Goal: Participate in discussion: Engage in conversation with other users on a specific topic

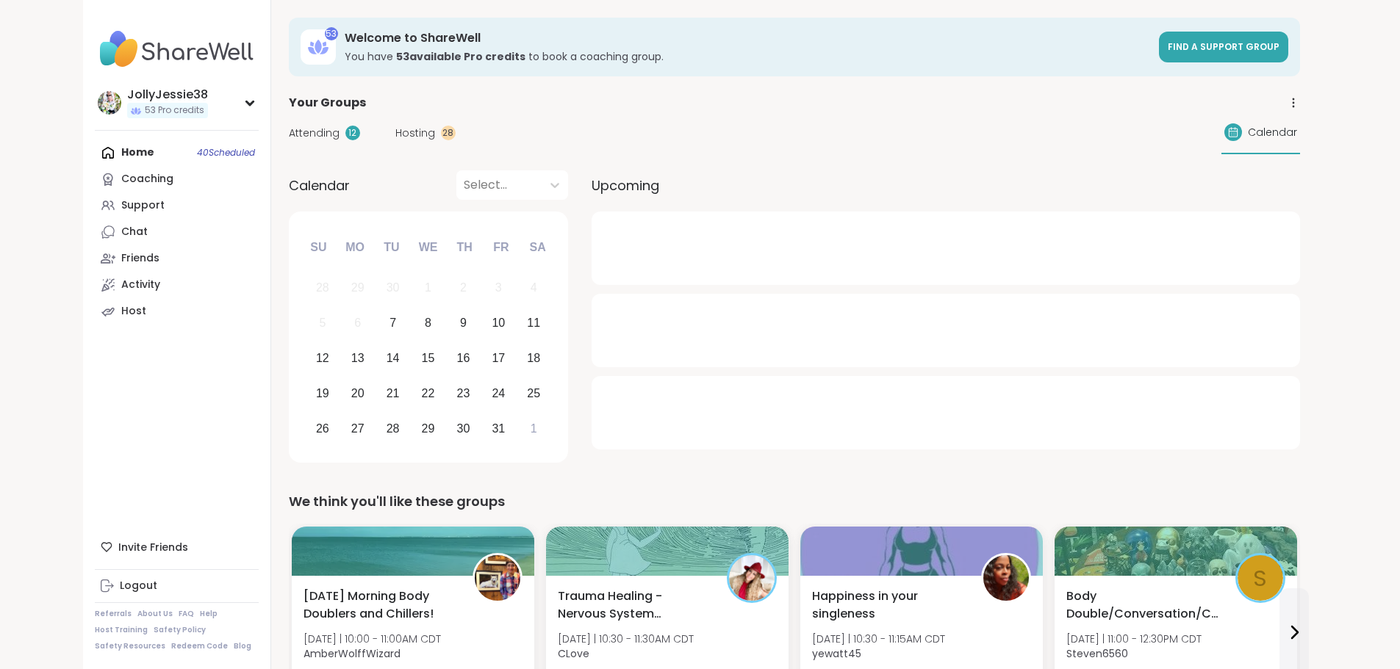
click at [289, 130] on span "Attending" at bounding box center [314, 133] width 51 height 15
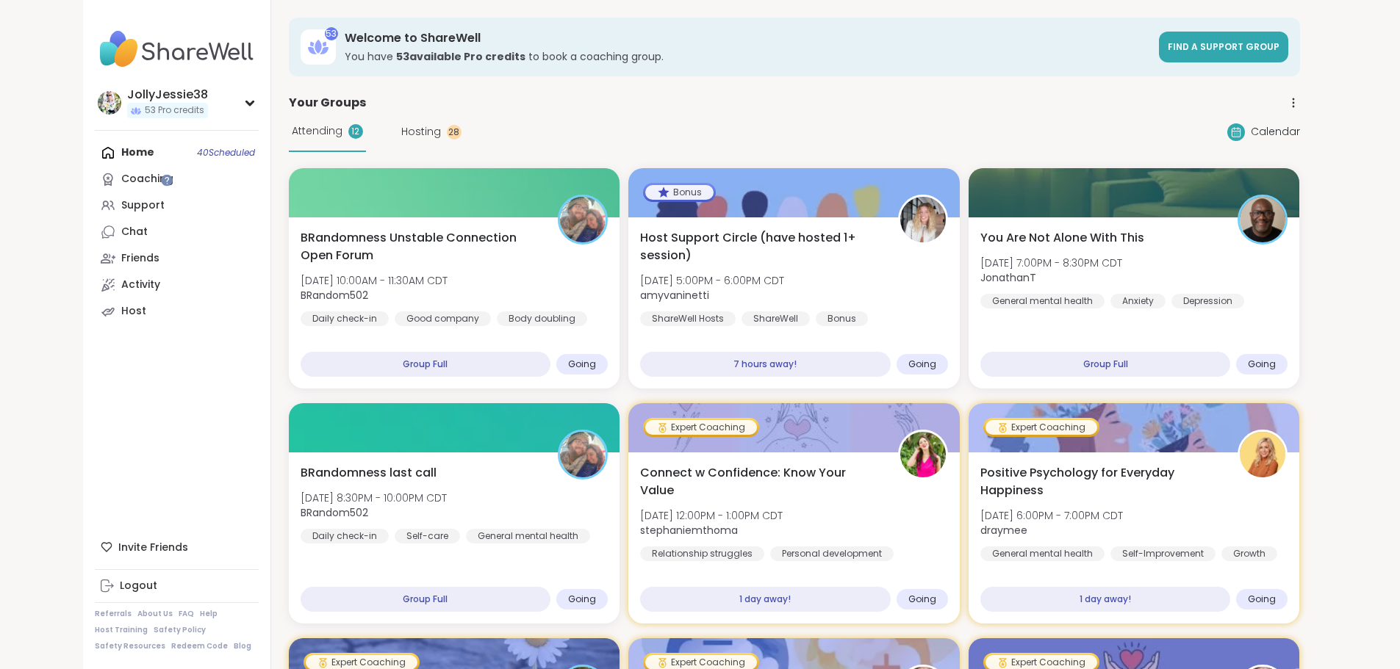
click at [401, 134] on span "Hosting" at bounding box center [421, 131] width 40 height 15
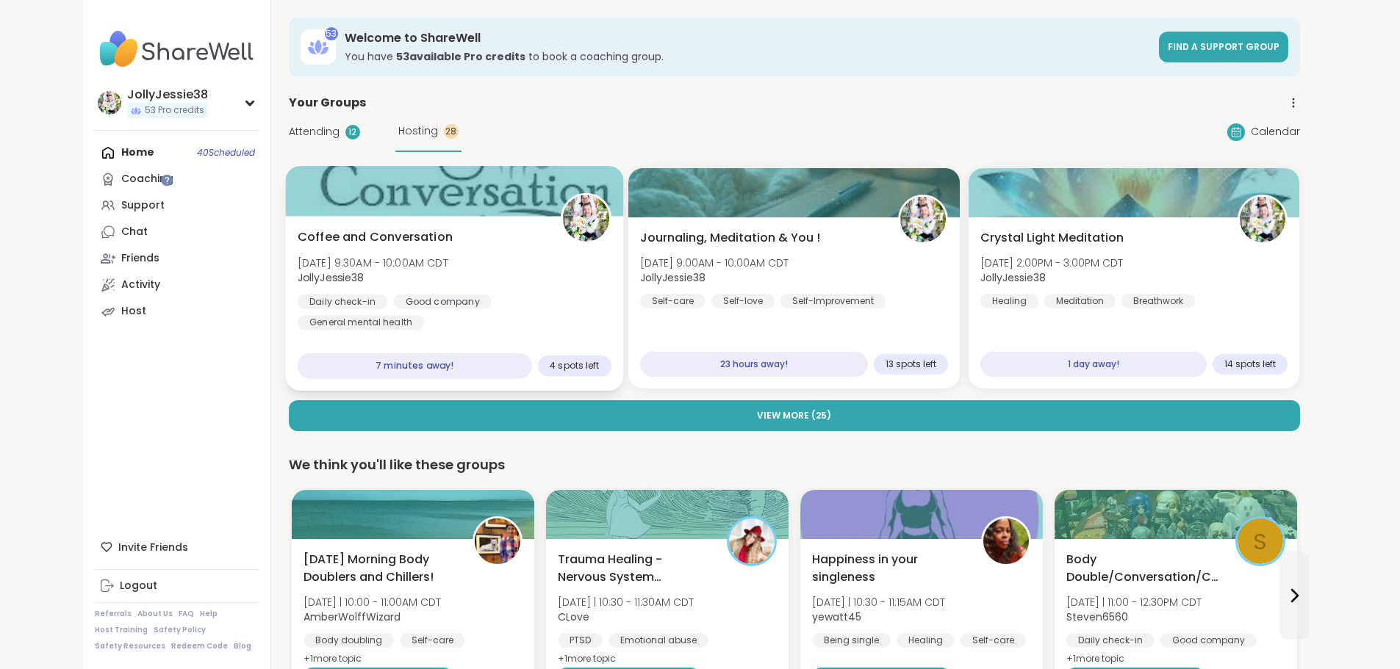
click at [406, 274] on div "Coffee and Conversation [DATE] 9:30AM - 10:00AM CDT JollyJessie38 Daily check-i…" at bounding box center [454, 280] width 314 height 102
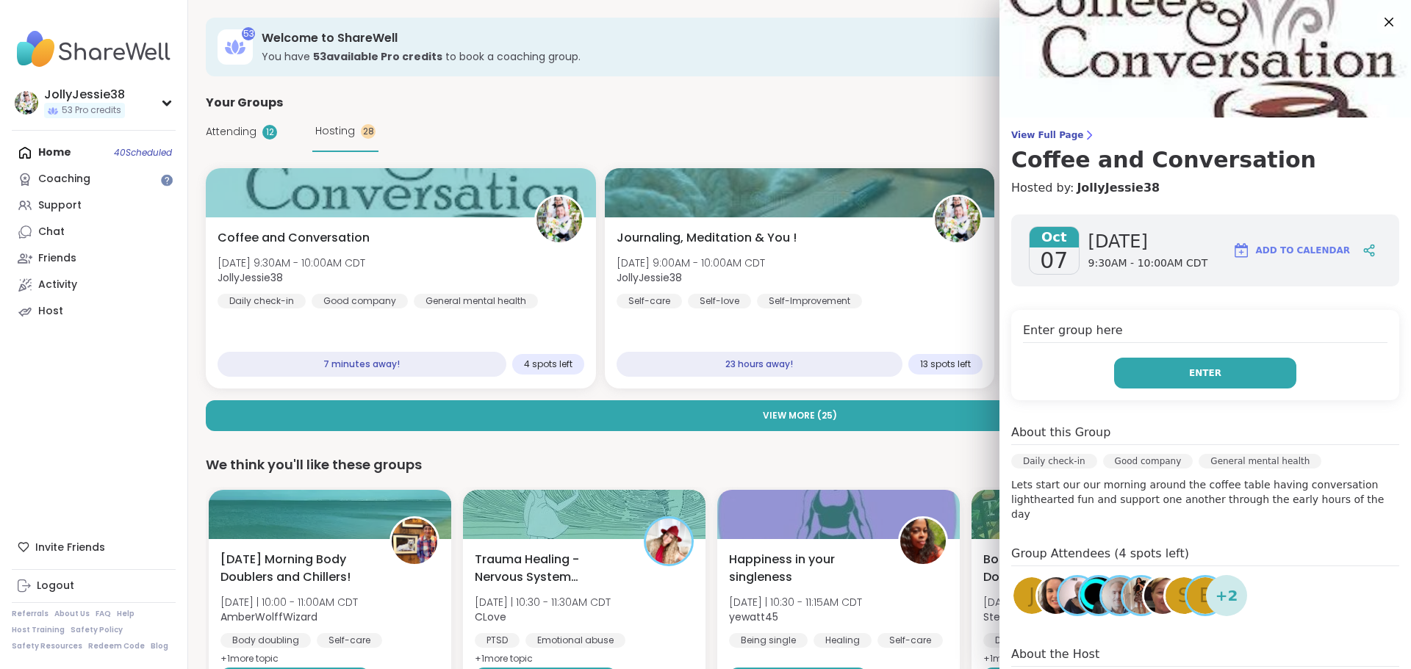
click at [1189, 371] on span "Enter" at bounding box center [1205, 373] width 32 height 13
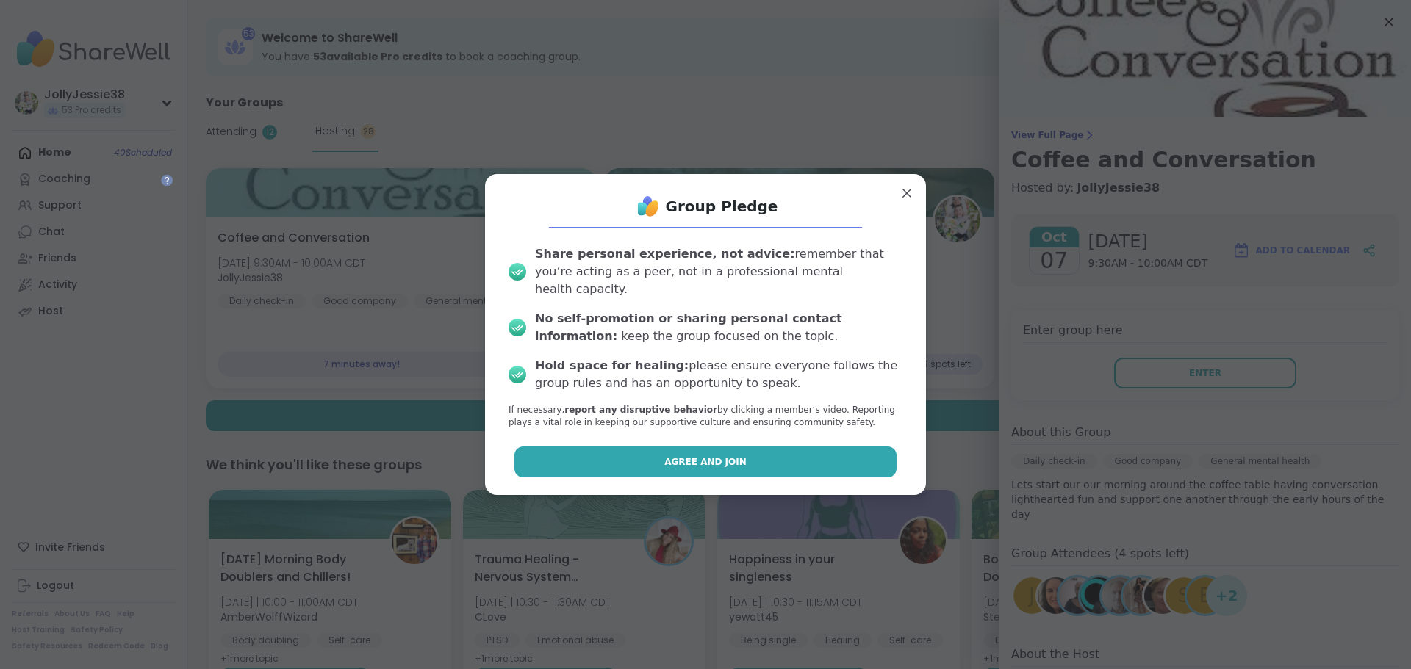
click at [812, 447] on button "Agree and Join" at bounding box center [705, 462] width 383 height 31
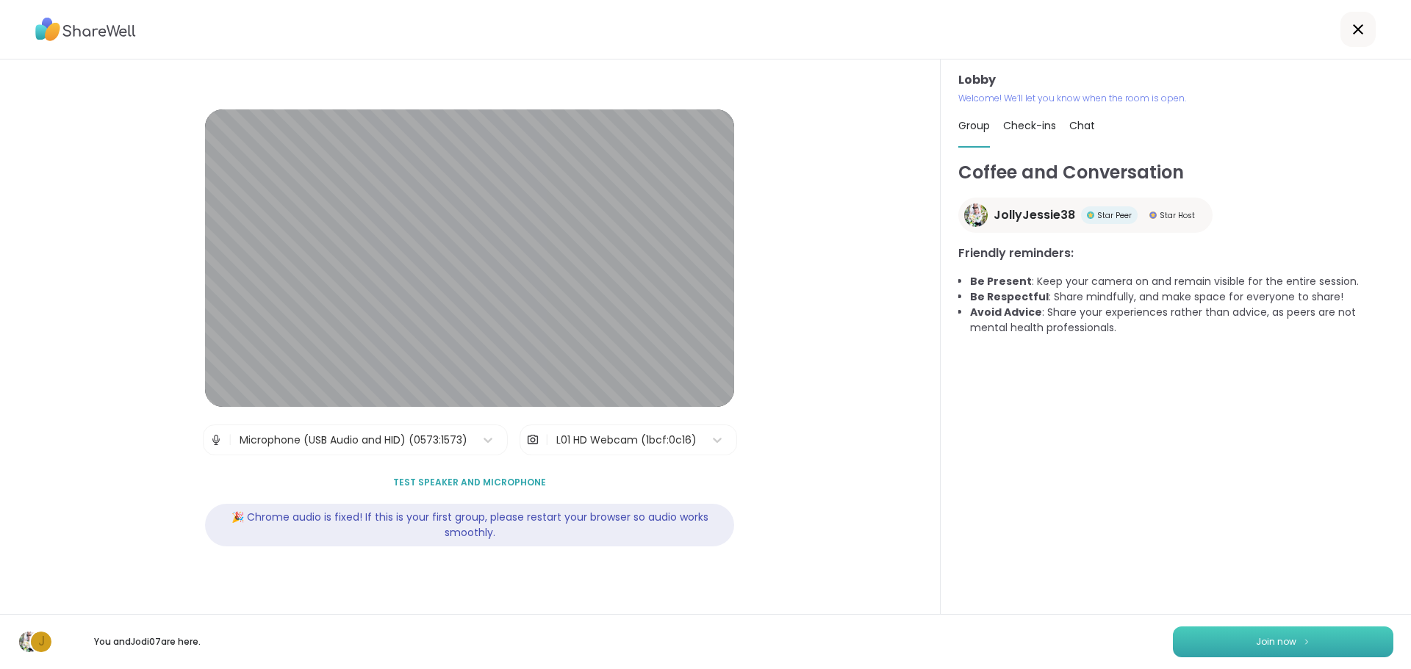
click at [1232, 651] on button "Join now" at bounding box center [1283, 642] width 220 height 31
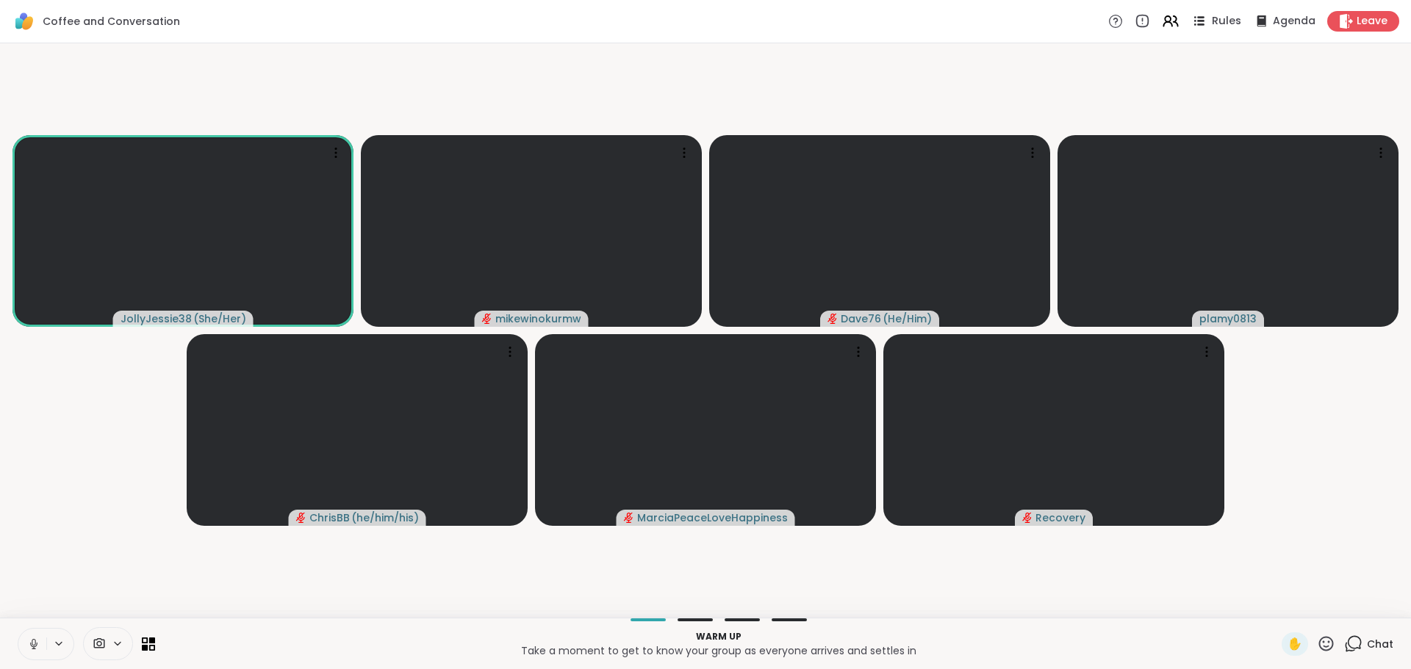
click at [1212, 18] on span "Rules" at bounding box center [1227, 21] width 30 height 15
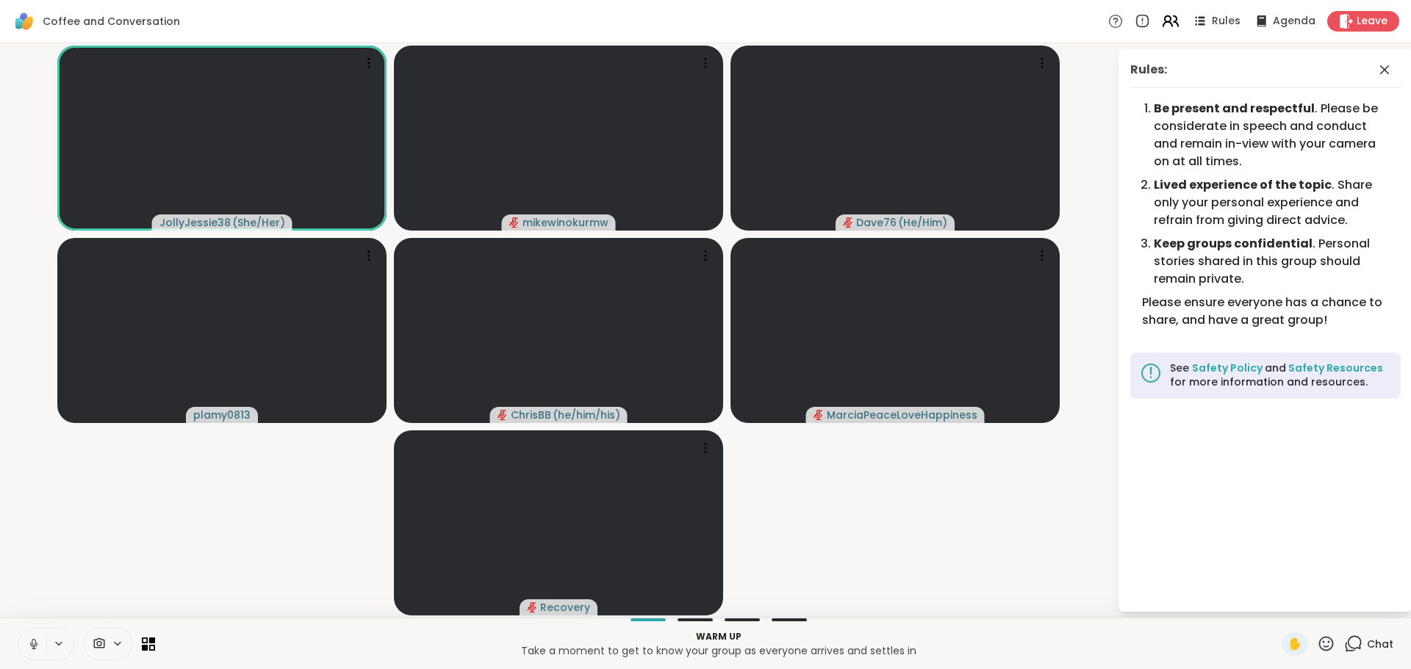
click at [1173, 21] on icon at bounding box center [1175, 21] width 4 height 10
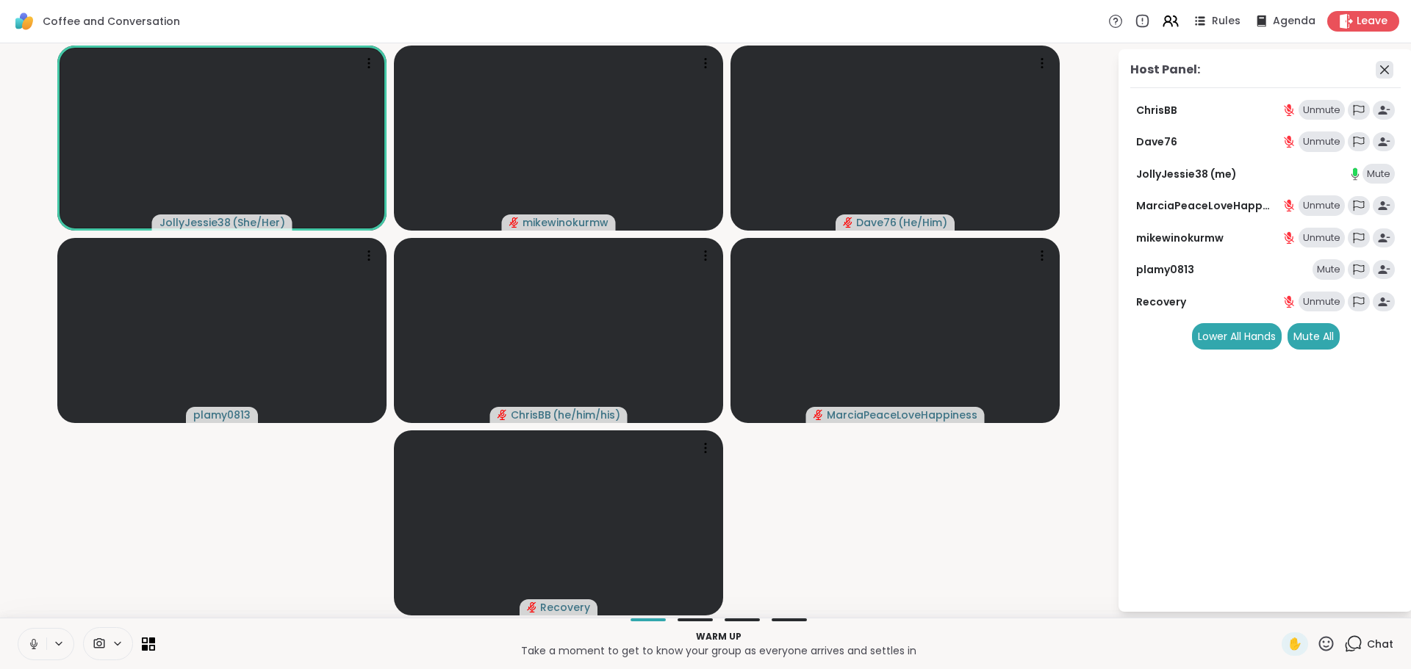
click at [1390, 70] on icon at bounding box center [1384, 70] width 18 height 18
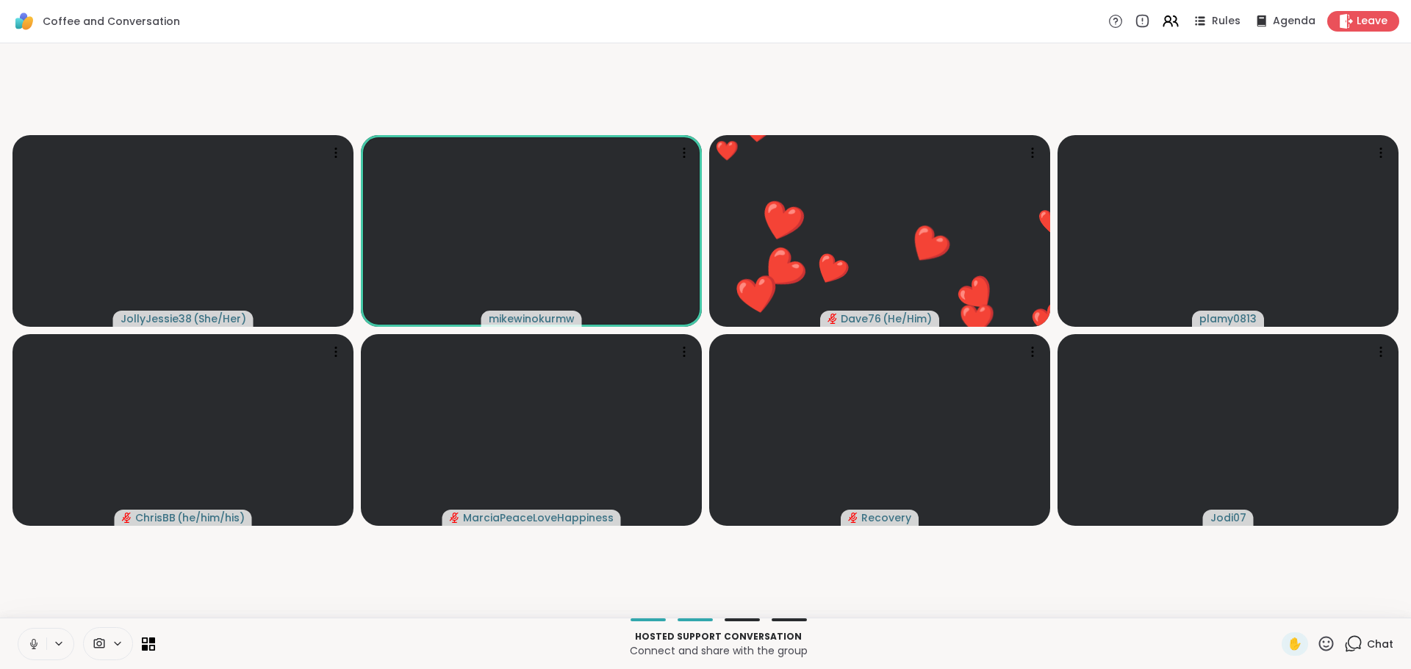
click at [1346, 638] on icon at bounding box center [1353, 644] width 18 height 18
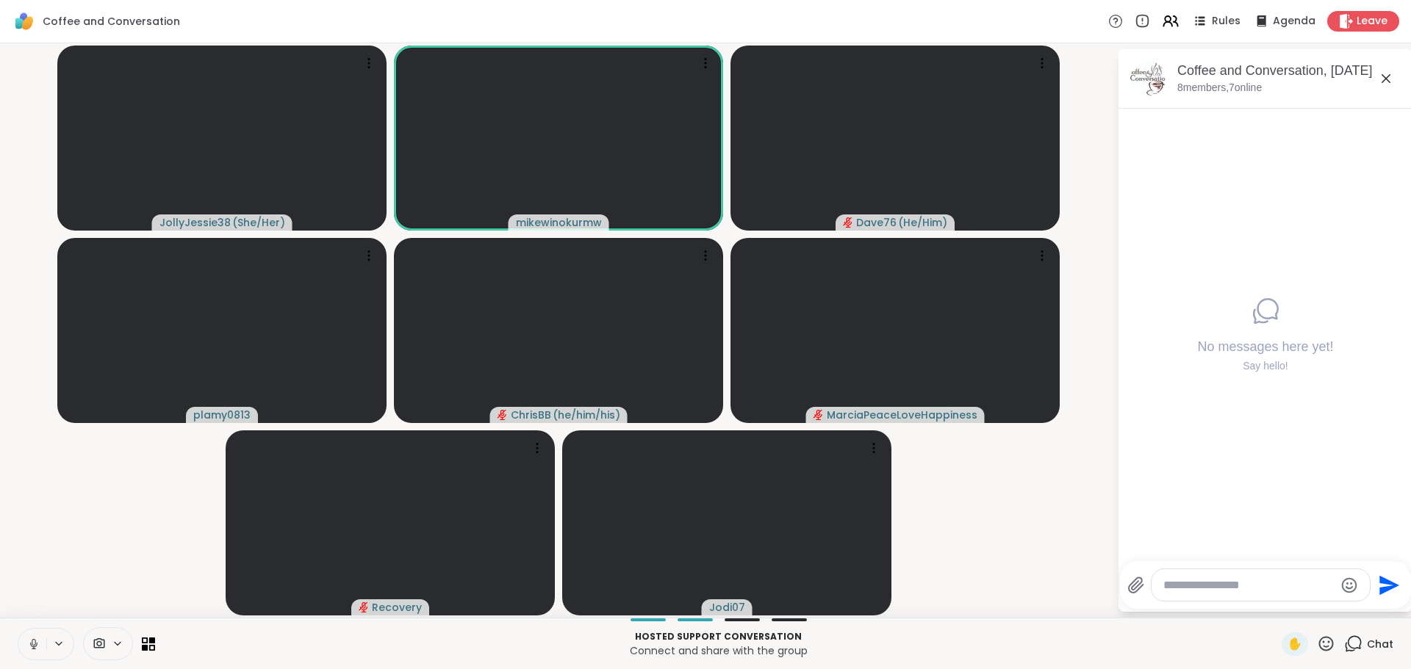
click at [1389, 80] on icon at bounding box center [1386, 79] width 18 height 18
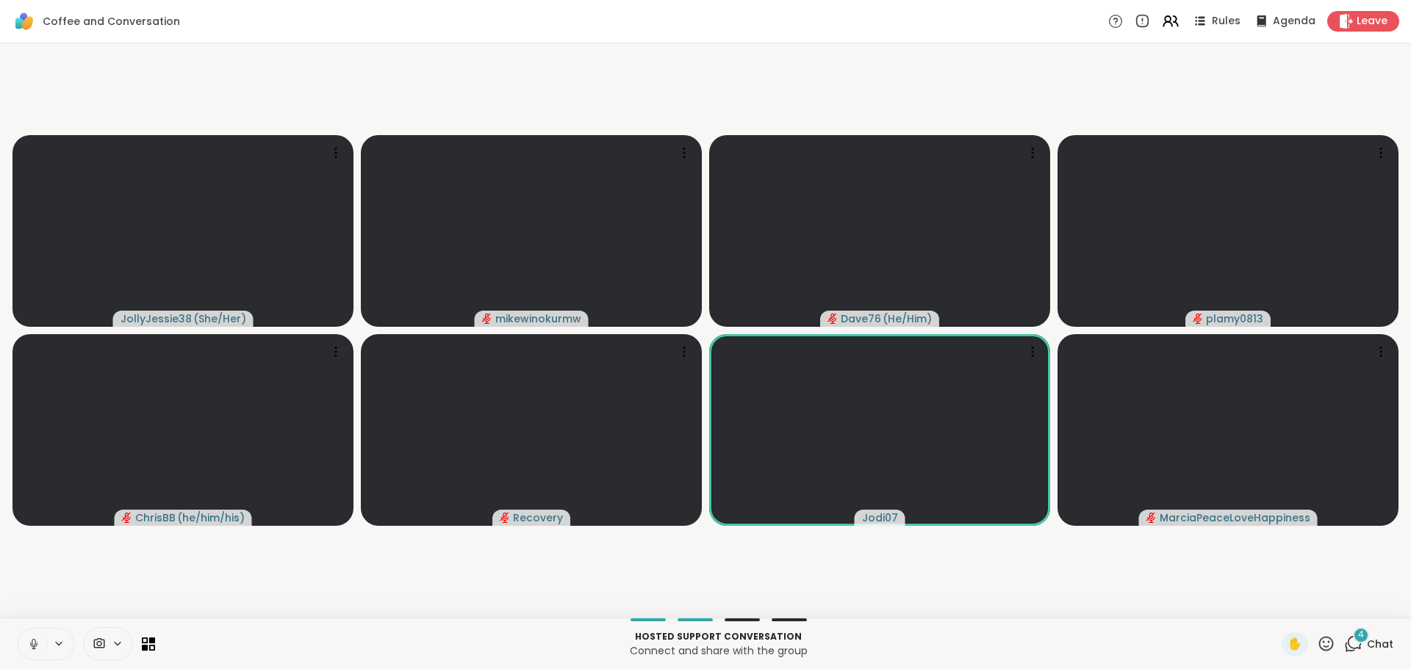
click at [1345, 647] on icon at bounding box center [1353, 644] width 18 height 18
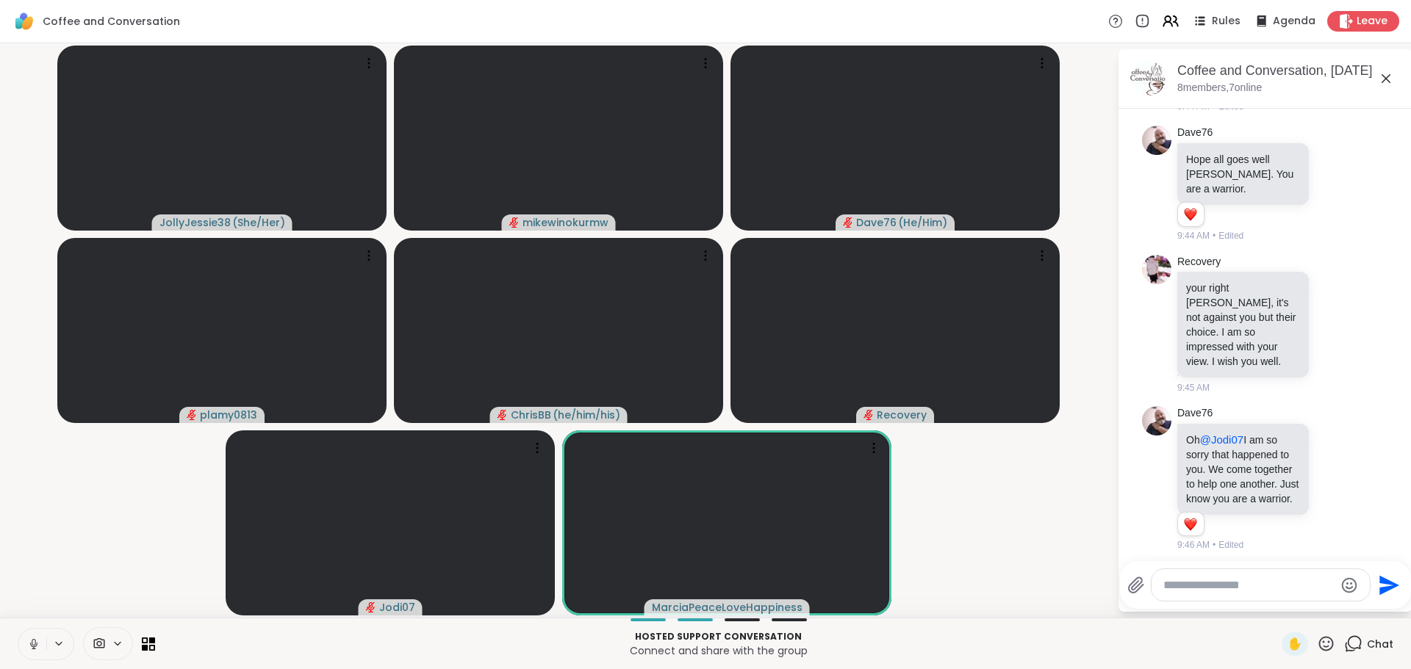
scroll to position [514, 0]
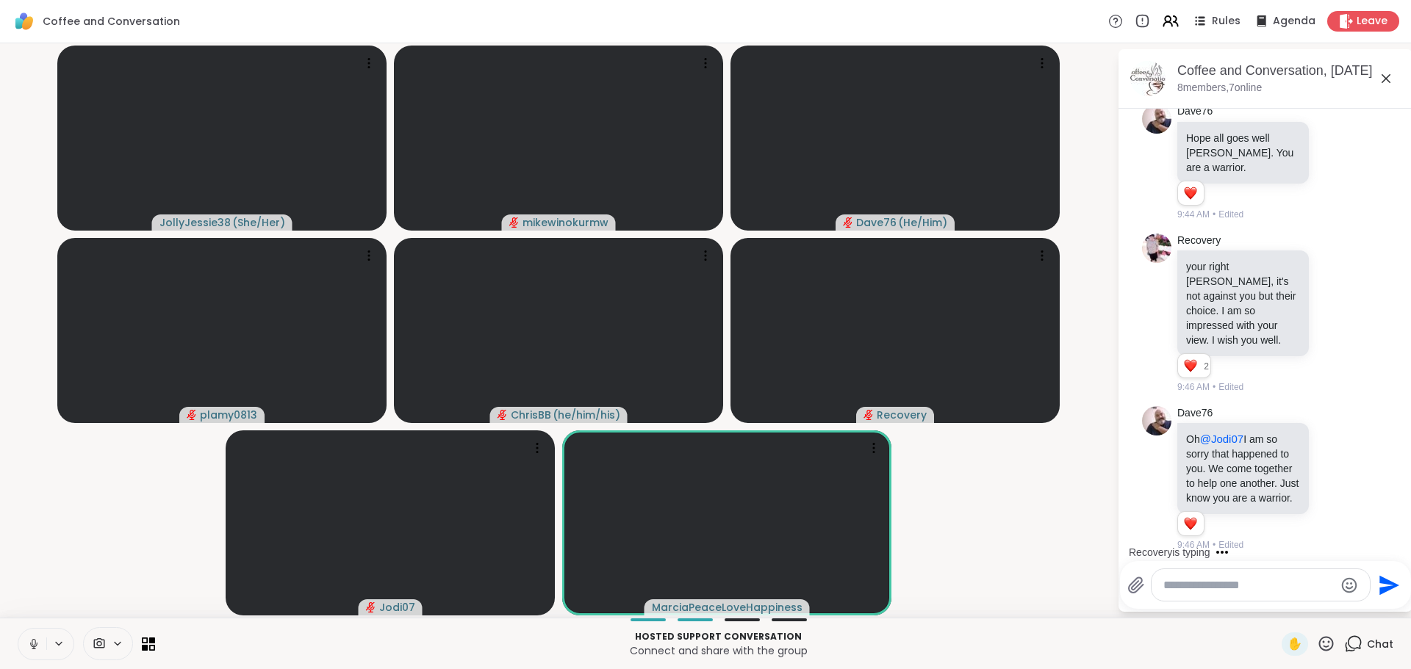
click at [1214, 589] on textarea "Type your message" at bounding box center [1248, 585] width 171 height 15
type textarea "**********"
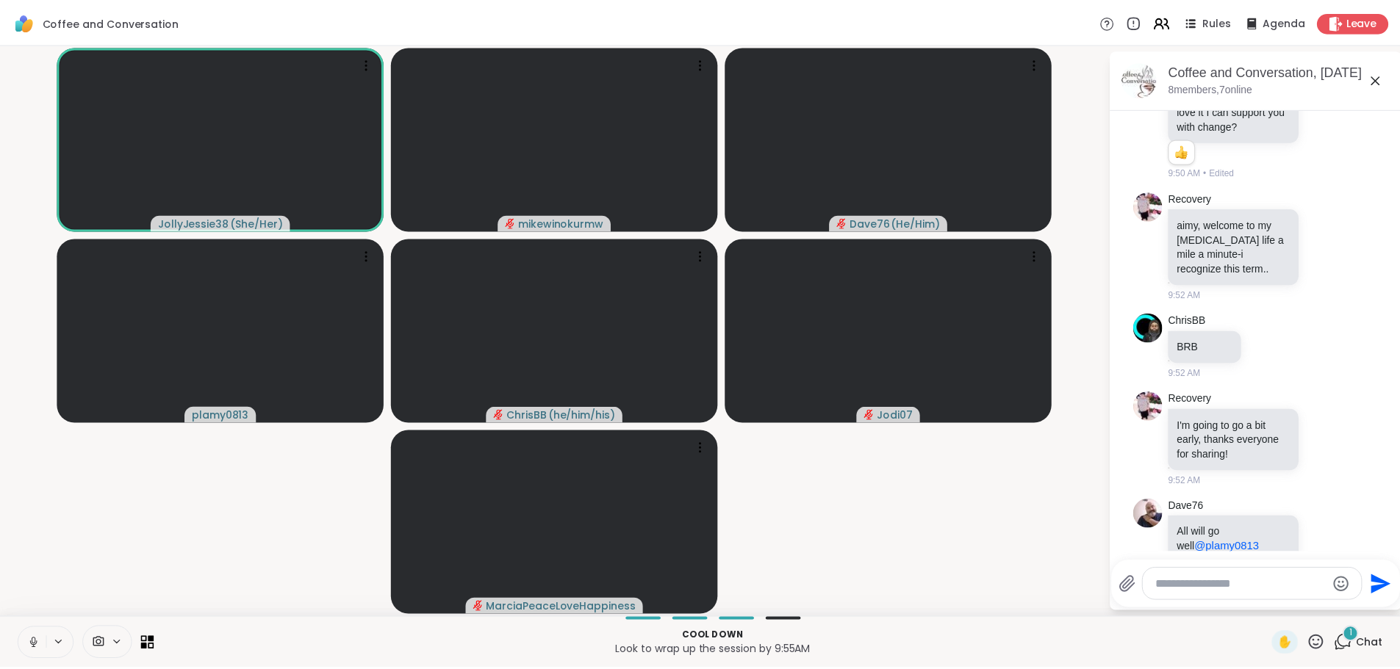
scroll to position [1612, 0]
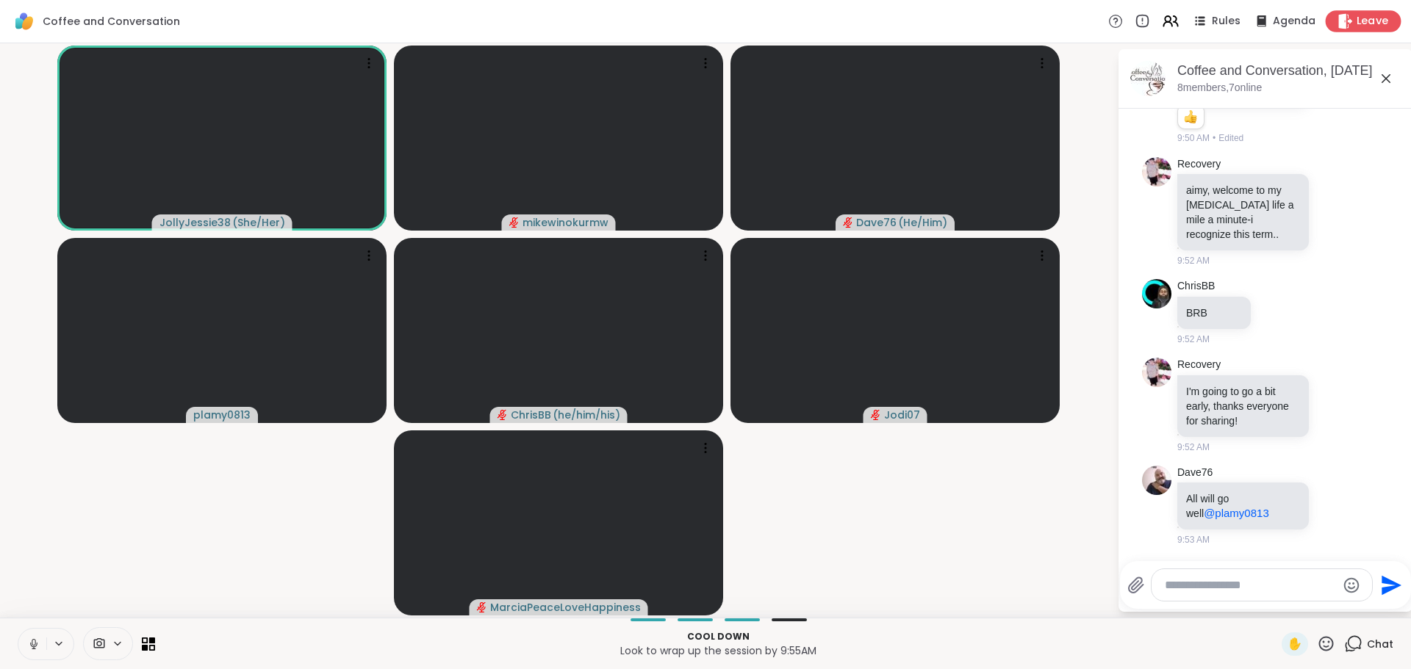
click at [1356, 14] on span "Leave" at bounding box center [1372, 21] width 32 height 15
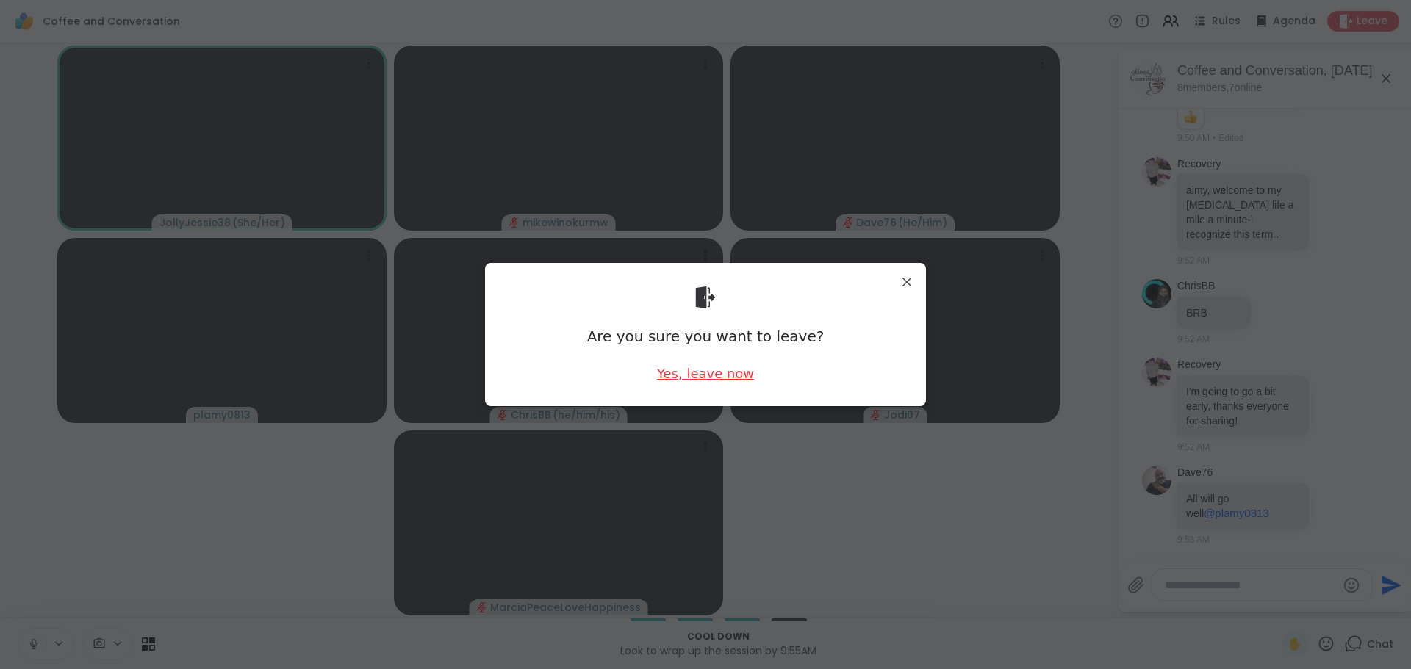
click at [664, 367] on div "Yes, leave now" at bounding box center [705, 373] width 97 height 18
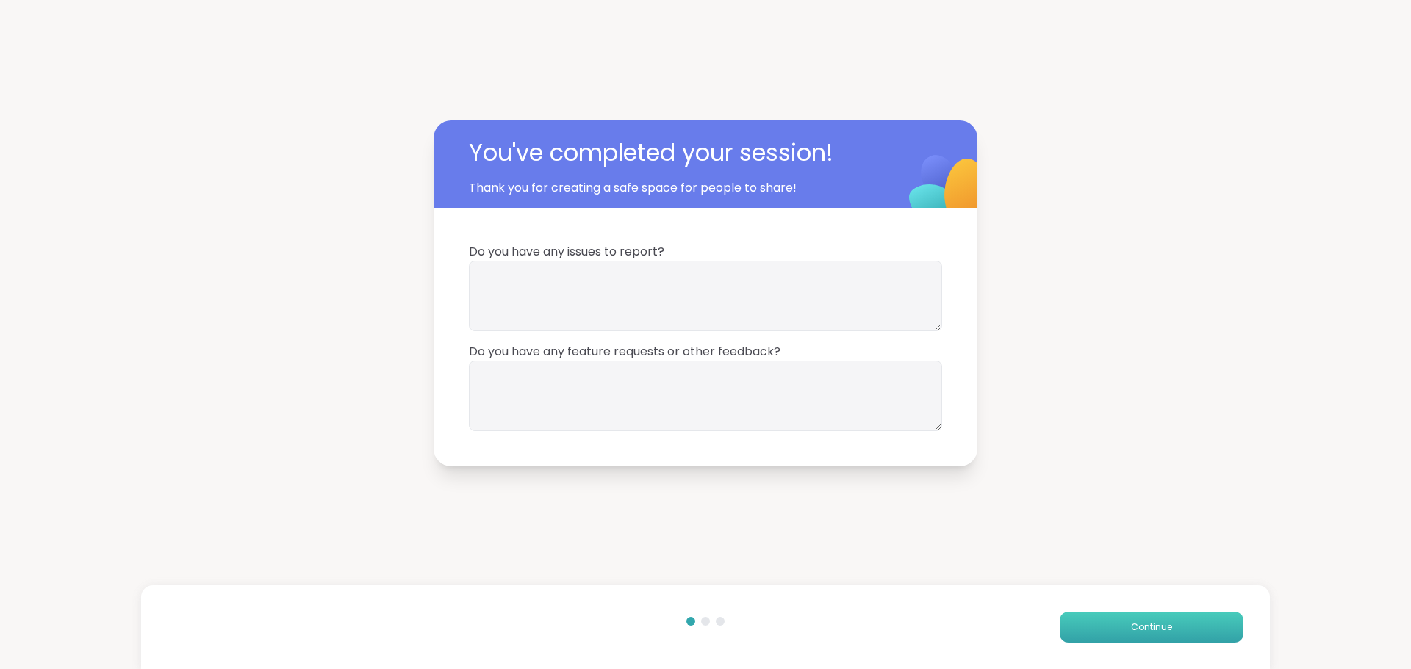
click at [1110, 617] on button "Continue" at bounding box center [1151, 627] width 184 height 31
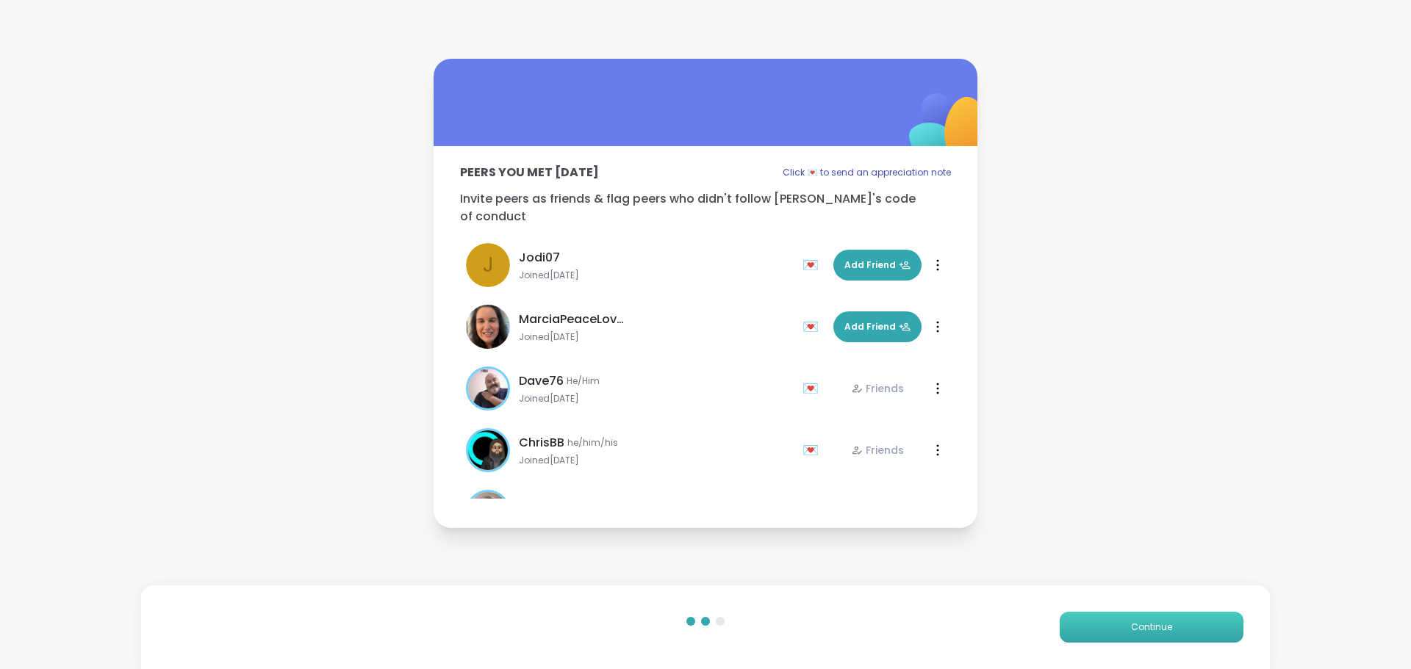
click at [1110, 617] on button "Continue" at bounding box center [1151, 627] width 184 height 31
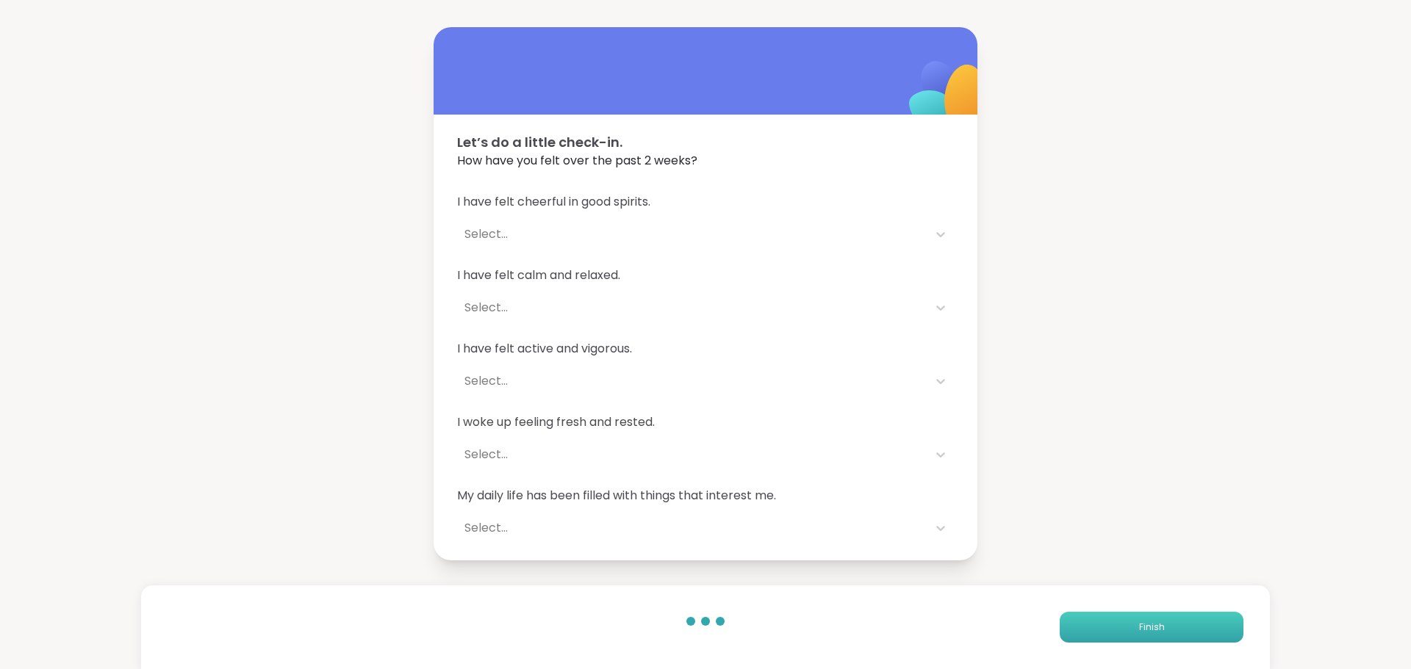
click at [1110, 617] on button "Finish" at bounding box center [1151, 627] width 184 height 31
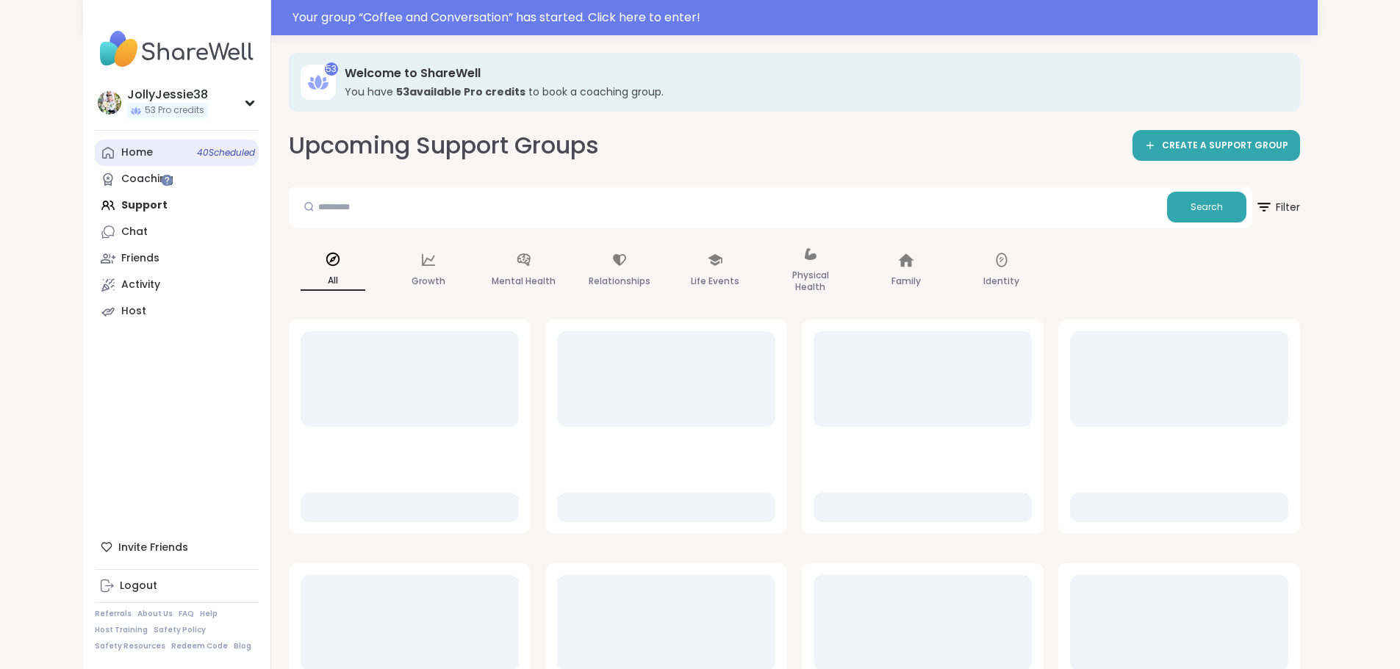
click at [95, 151] on link "Home 40 Scheduled" at bounding box center [177, 153] width 164 height 26
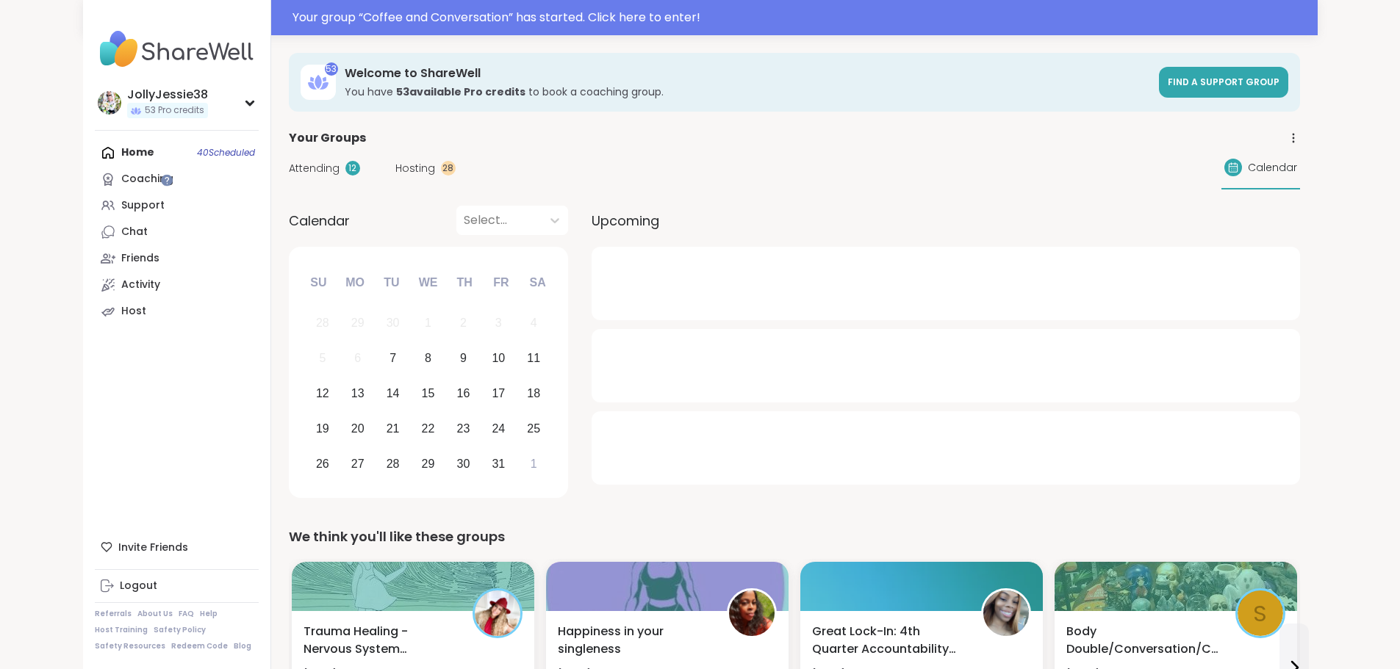
click at [289, 169] on span "Attending" at bounding box center [314, 168] width 51 height 15
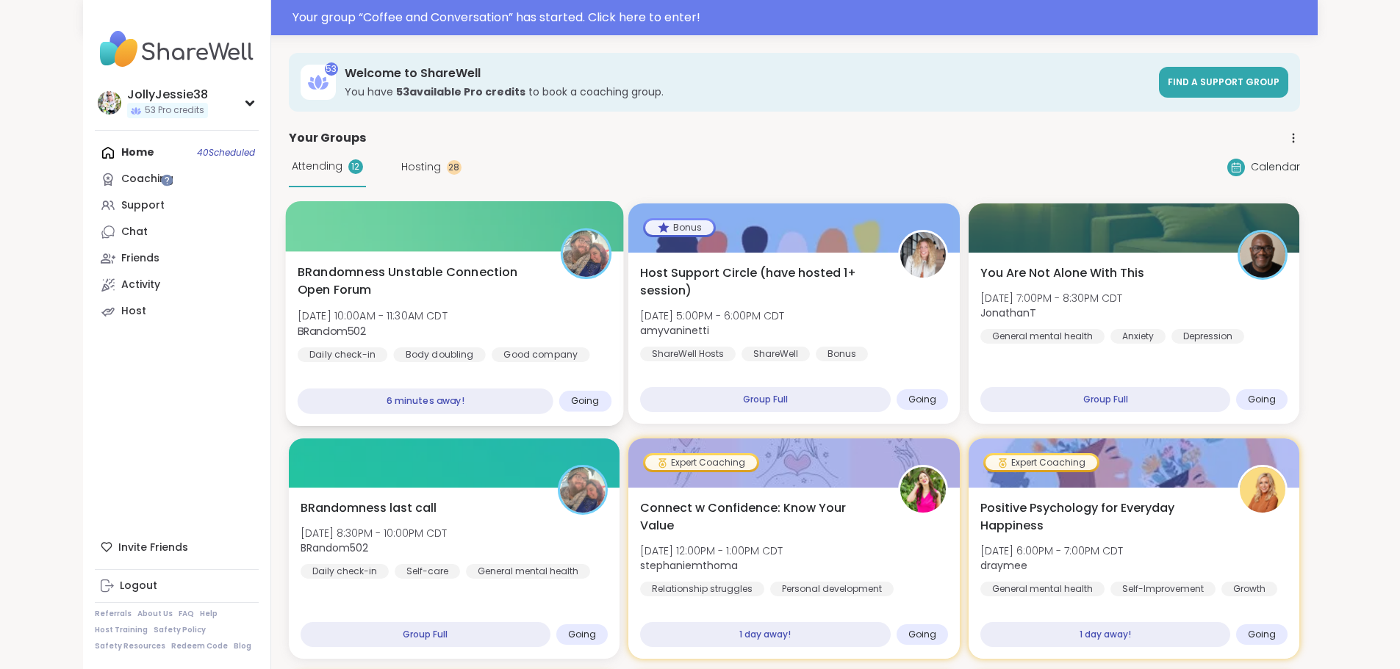
click at [335, 309] on span "[DATE] 10:00AM - 11:30AM CDT" at bounding box center [372, 316] width 150 height 15
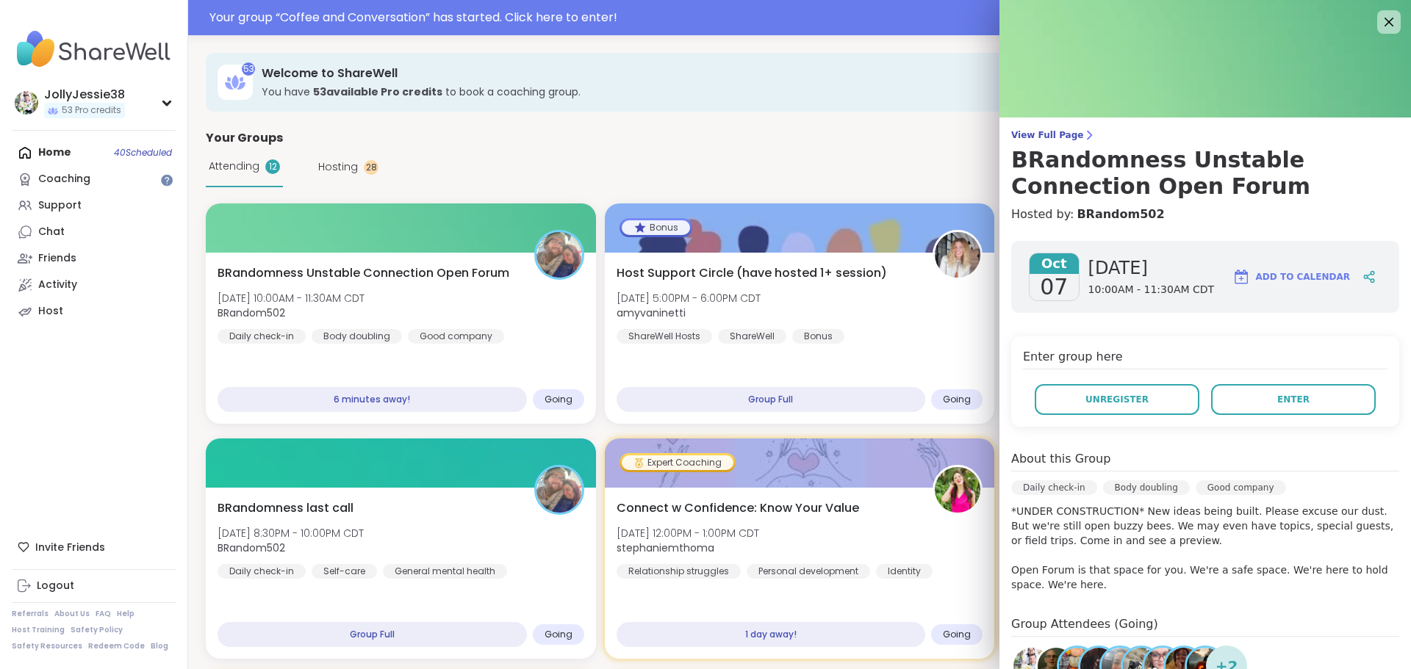
click at [348, 168] on span "Hosting" at bounding box center [338, 166] width 40 height 15
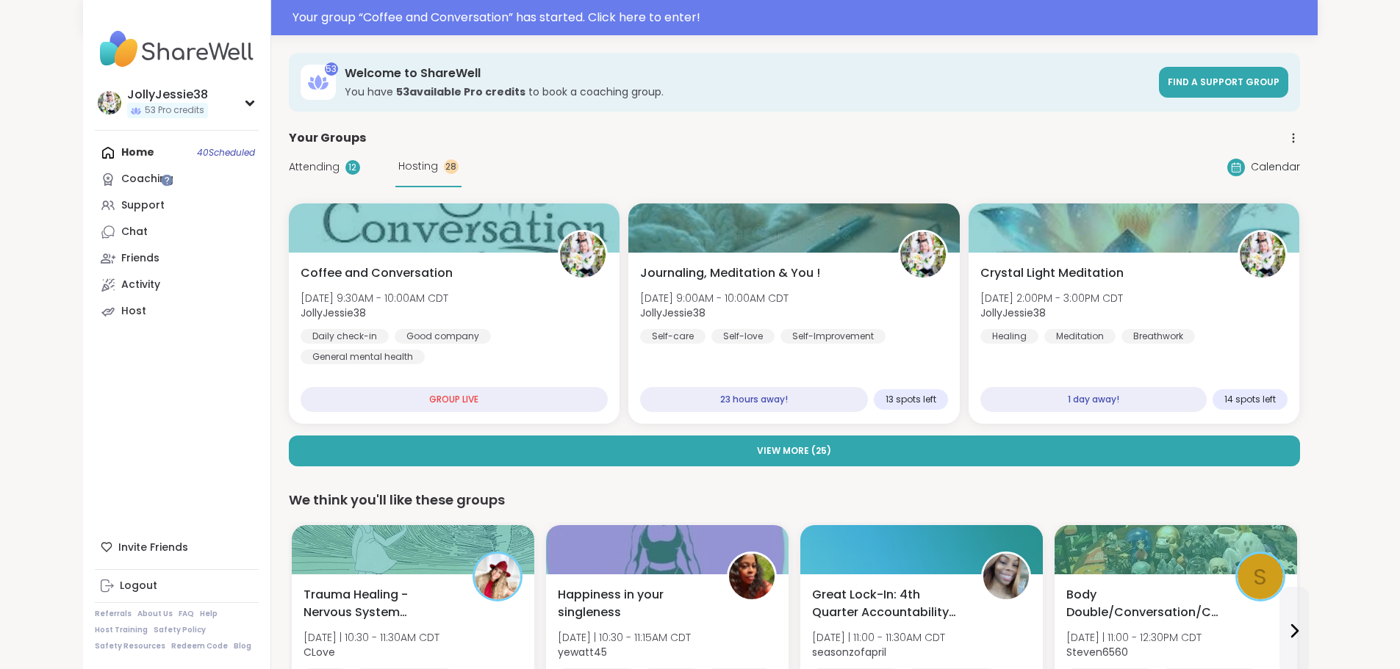
click at [289, 165] on span "Attending" at bounding box center [314, 166] width 51 height 15
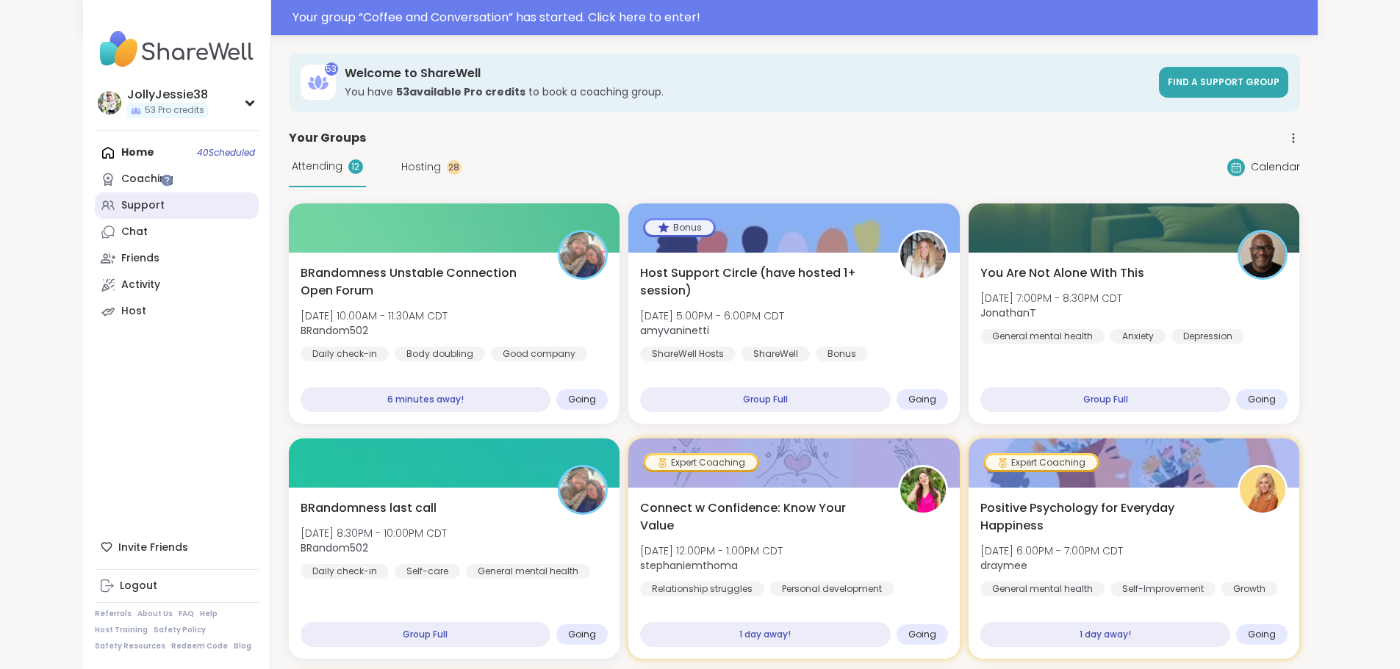
click at [121, 208] on div "Support" at bounding box center [142, 205] width 43 height 15
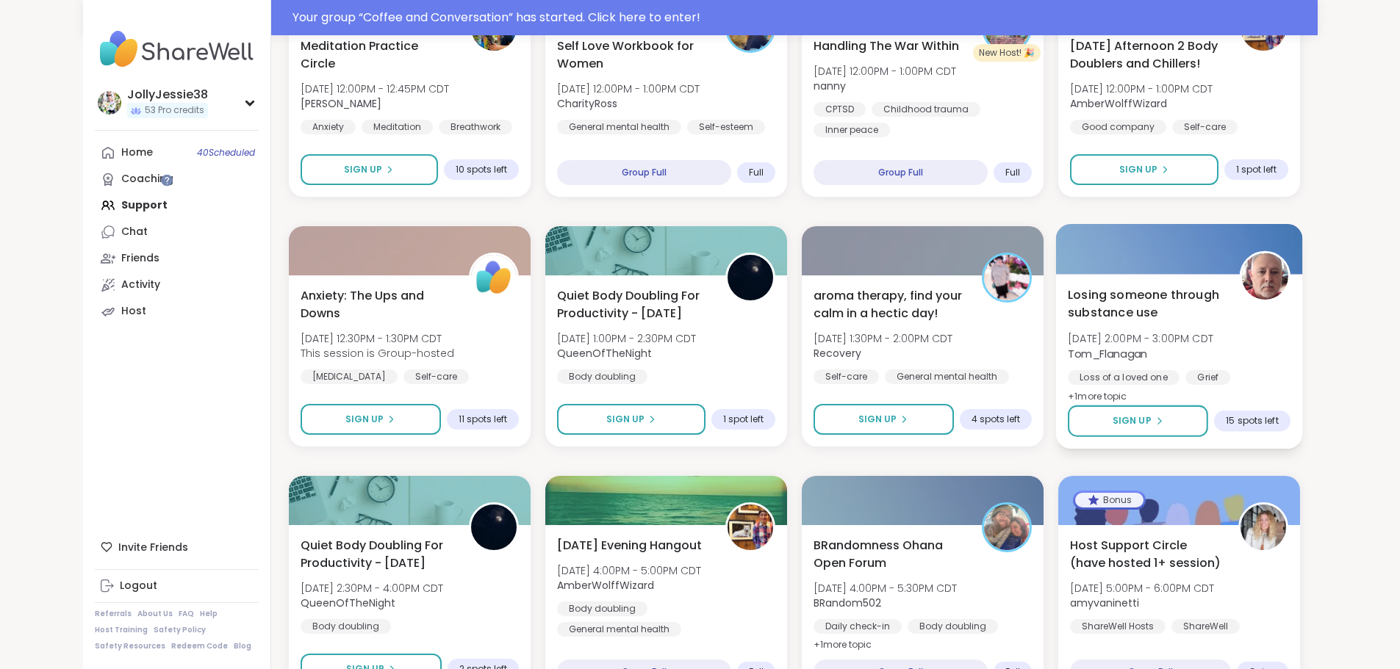
scroll to position [1090, 0]
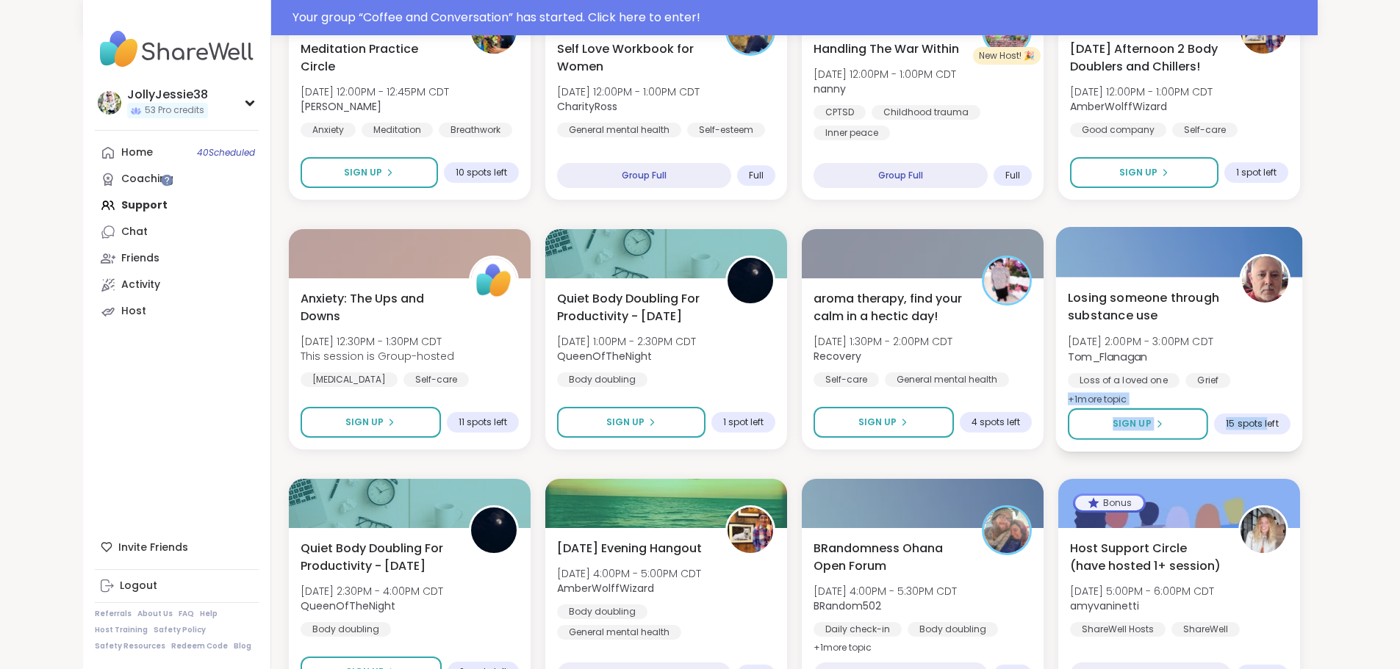
drag, startPoint x: 1355, startPoint y: 384, endPoint x: 1352, endPoint y: 431, distance: 47.8
click at [1302, 431] on div "Losing someone through substance use [DATE] 2:00PM - 3:00PM CDT Tom_Flanagan Lo…" at bounding box center [1178, 364] width 247 height 175
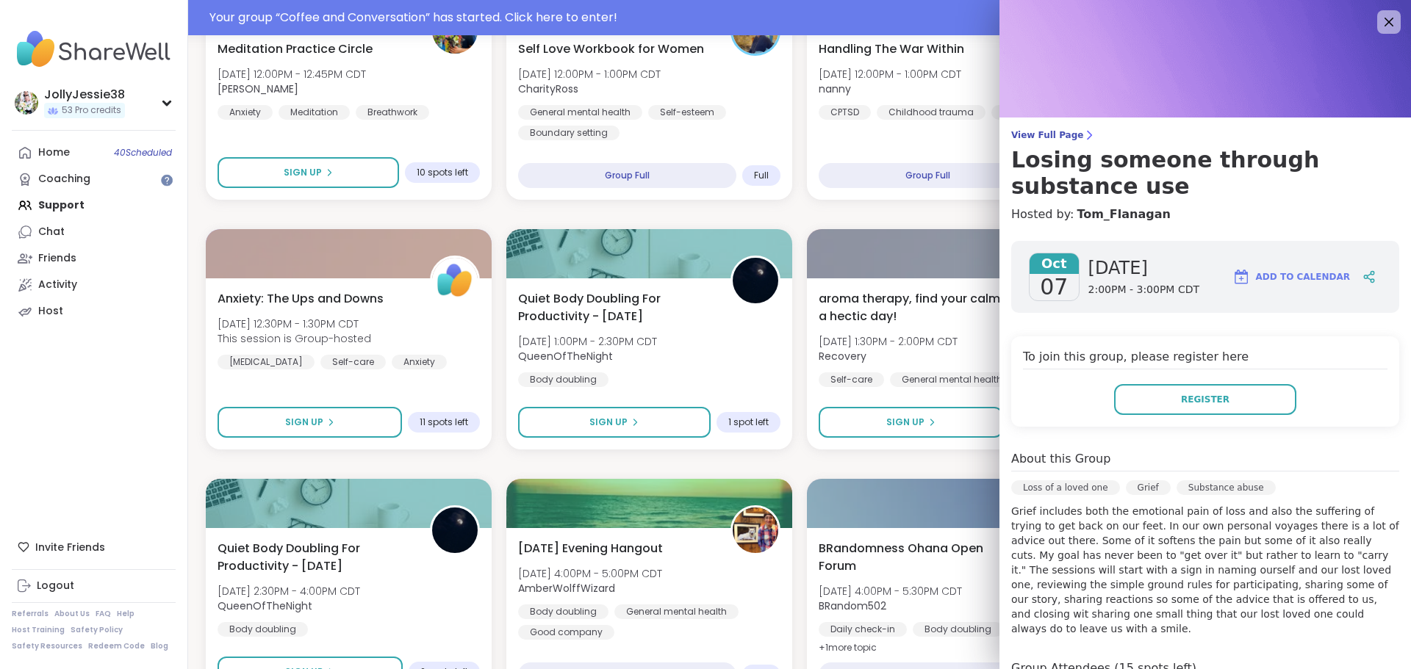
click at [1381, 35] on img at bounding box center [1204, 59] width 411 height 118
click at [1379, 15] on icon at bounding box center [1388, 21] width 18 height 18
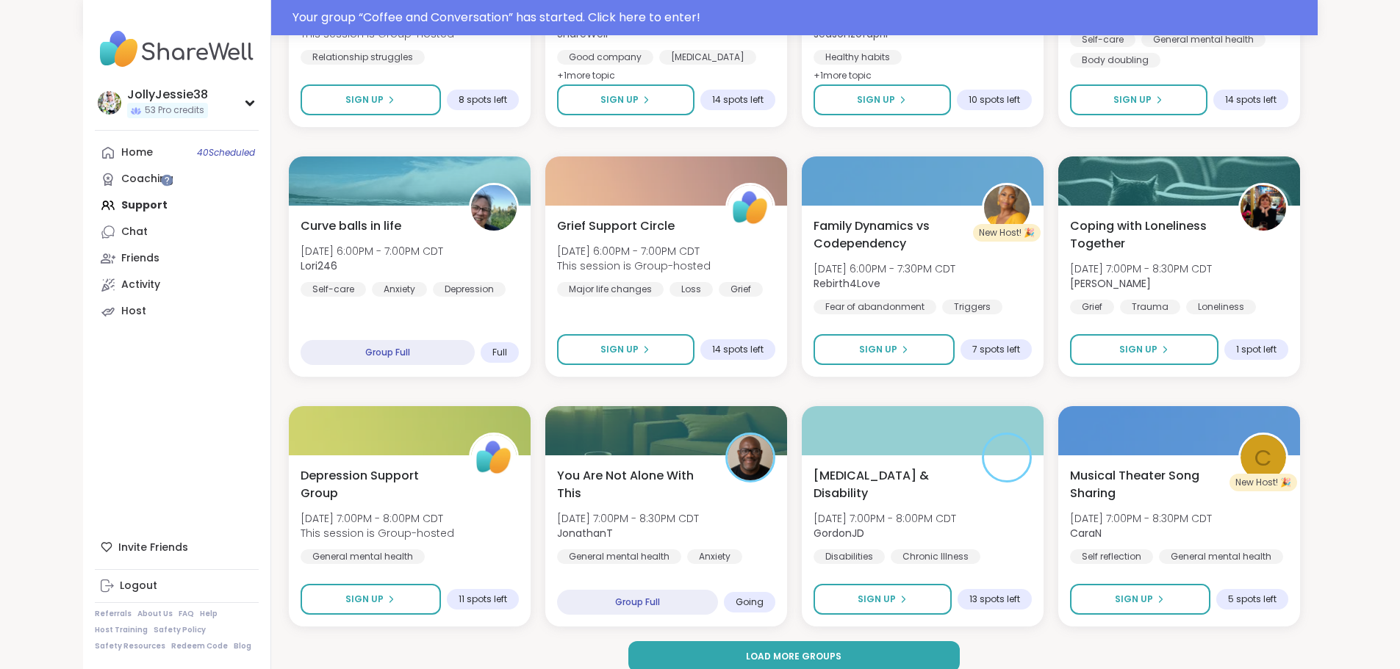
scroll to position [1929, 0]
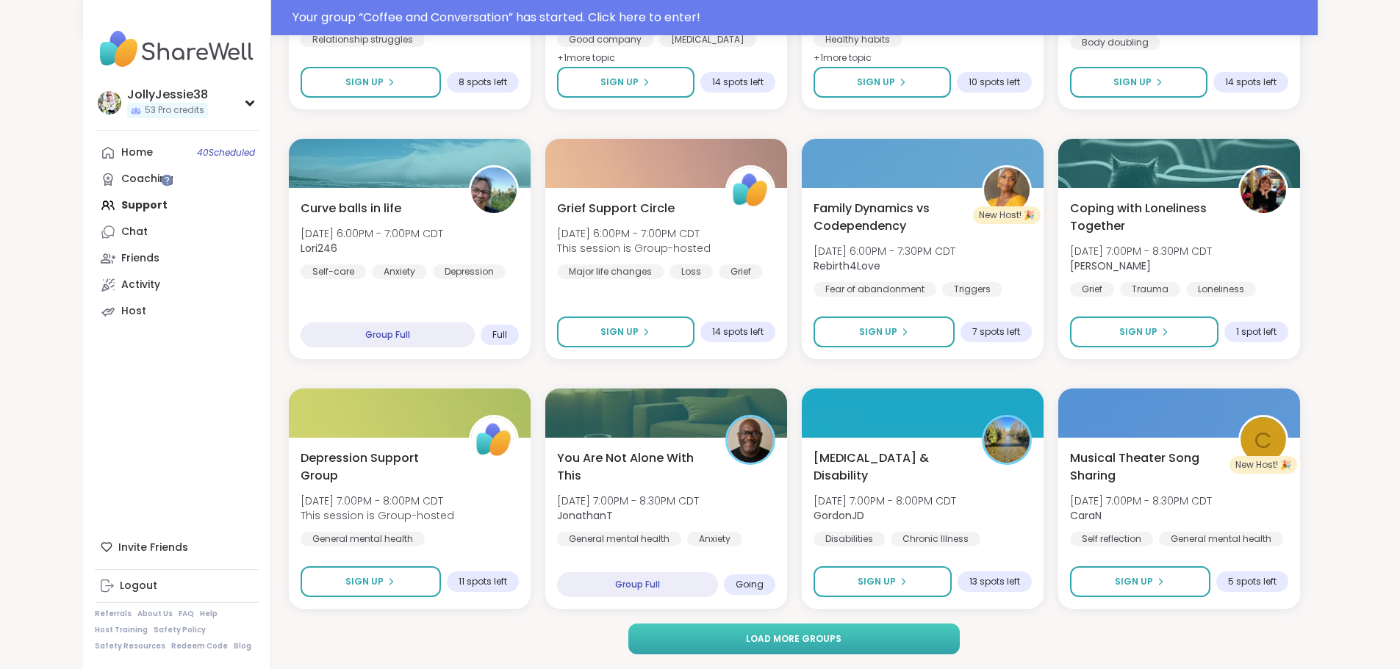
click at [954, 630] on button "Load more groups" at bounding box center [793, 639] width 331 height 31
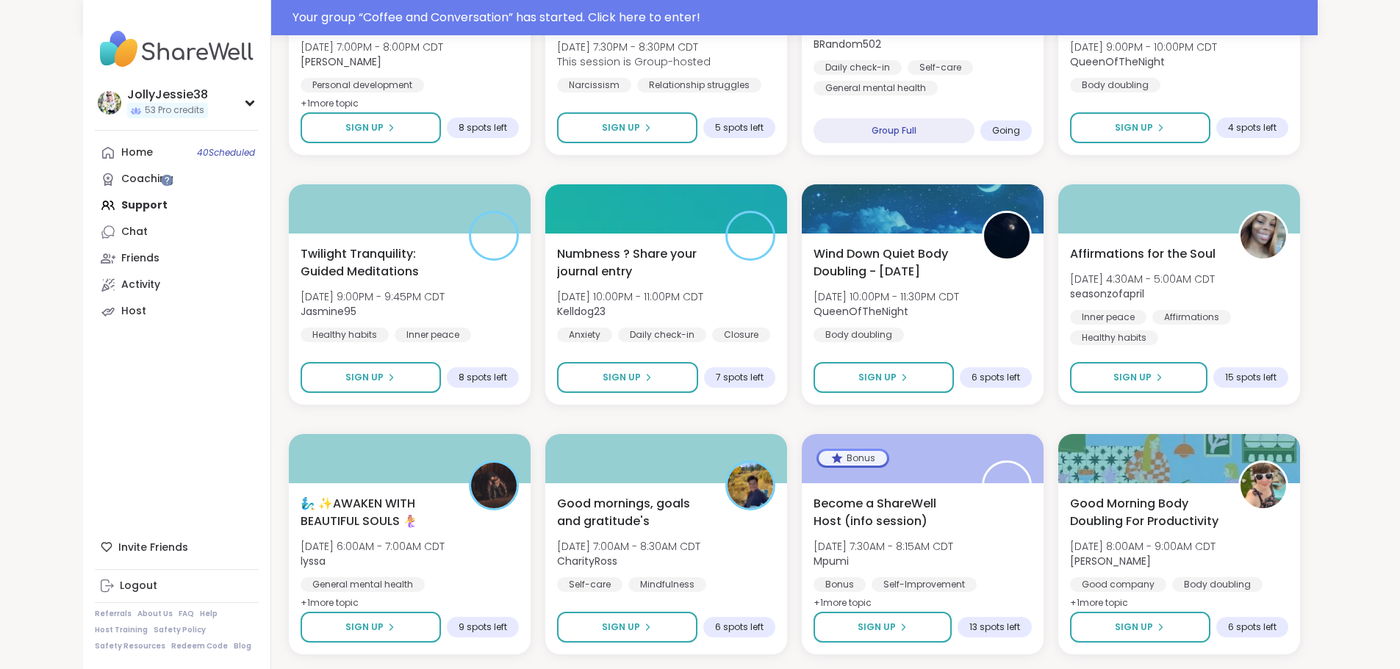
scroll to position [2655, 0]
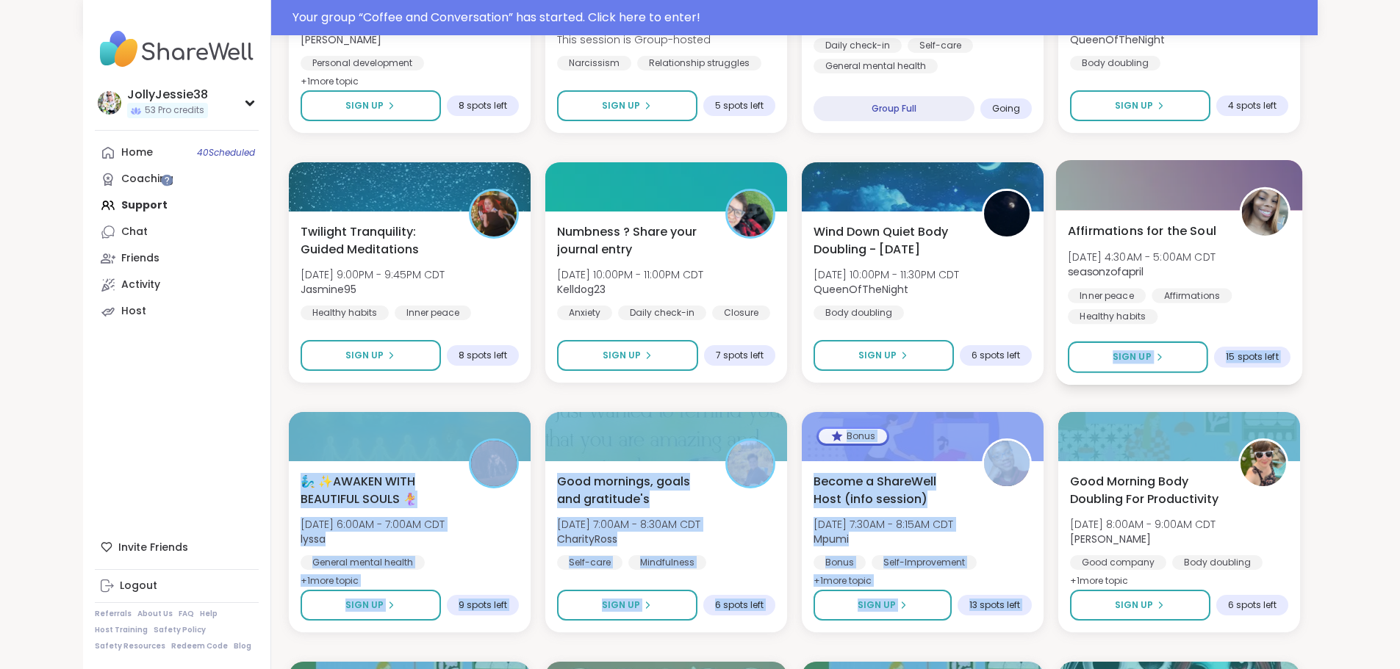
drag, startPoint x: 1350, startPoint y: 414, endPoint x: 1355, endPoint y: 240, distance: 173.5
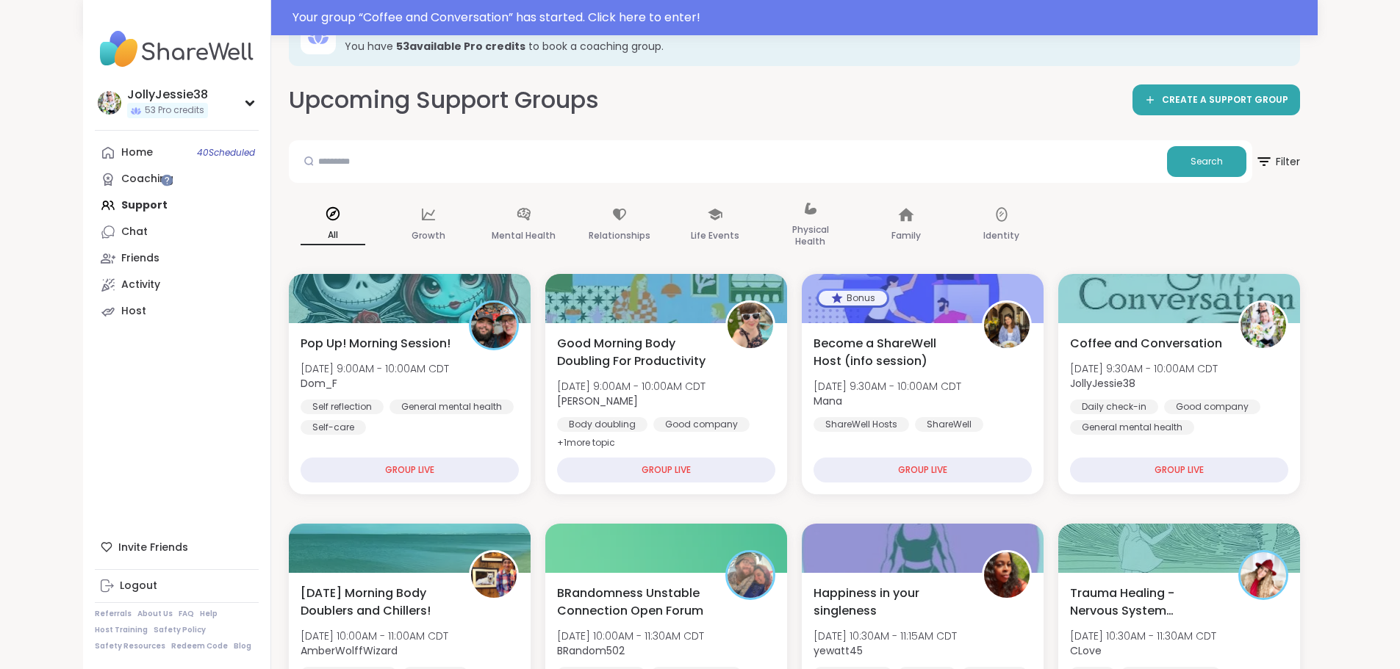
scroll to position [51, 0]
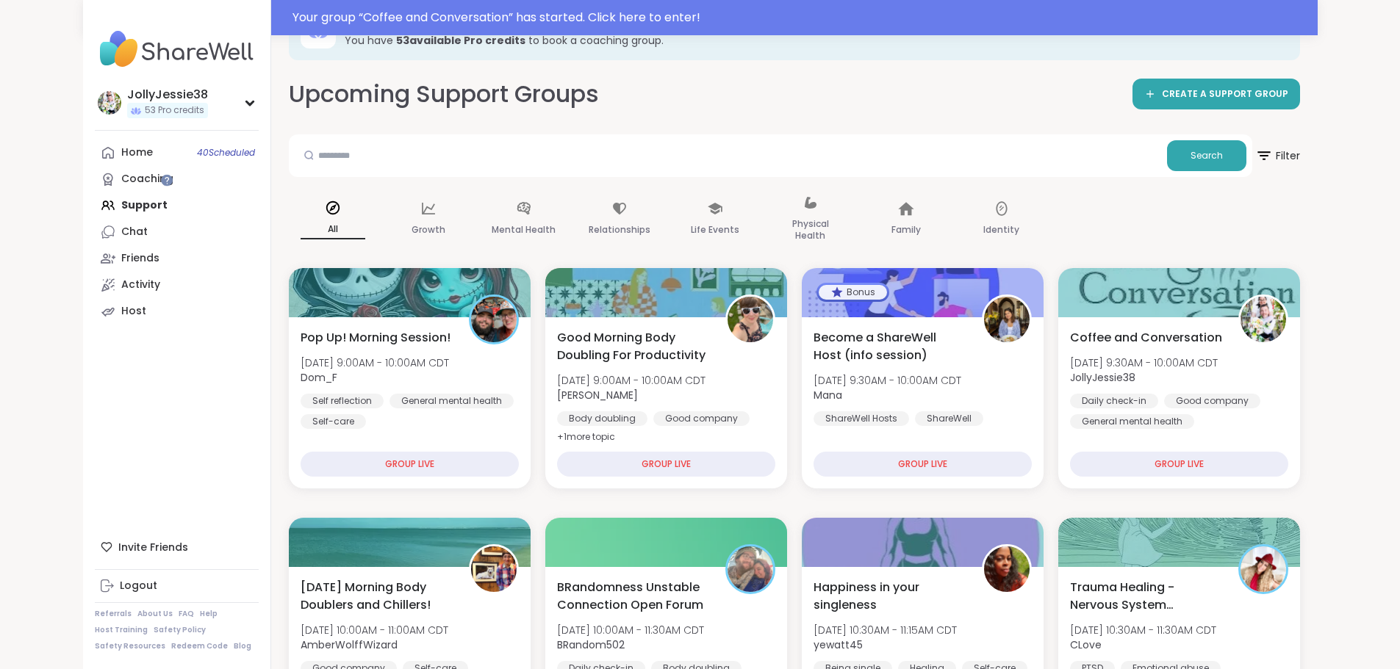
click at [95, 206] on div "Home 40 Scheduled Coaching Support Chat Friends Activity Host" at bounding box center [177, 232] width 164 height 185
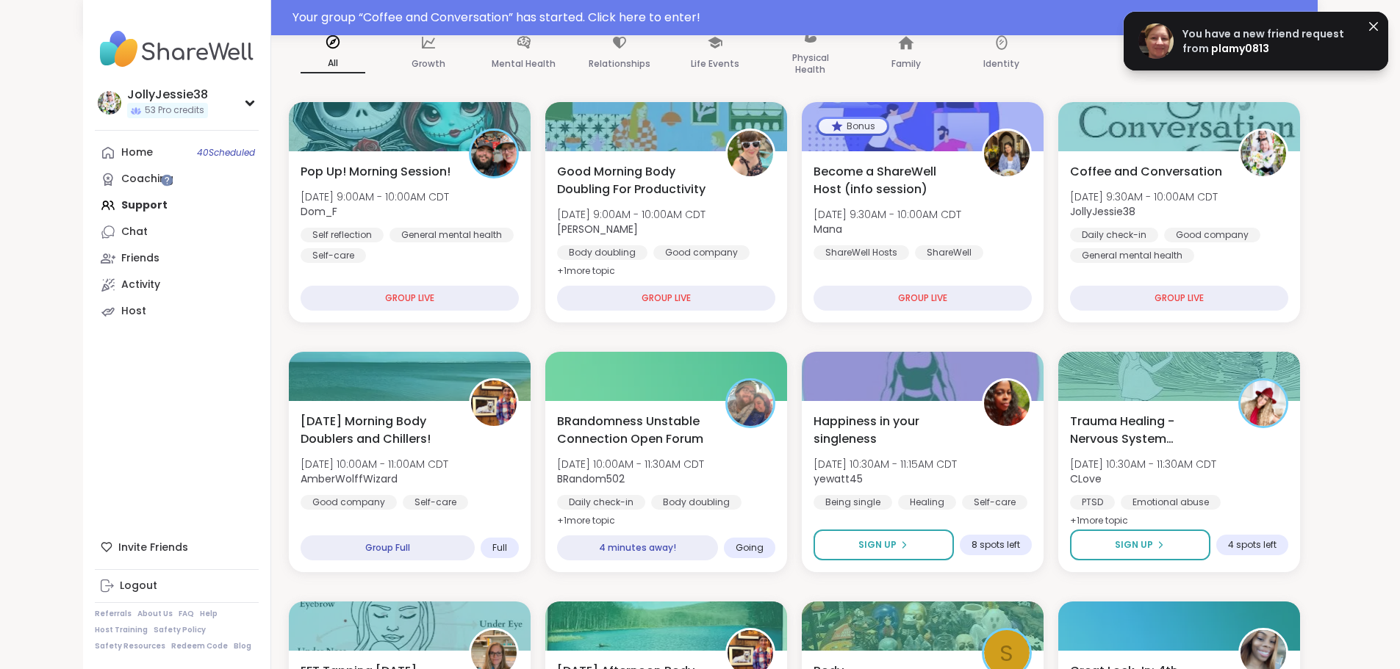
scroll to position [223, 0]
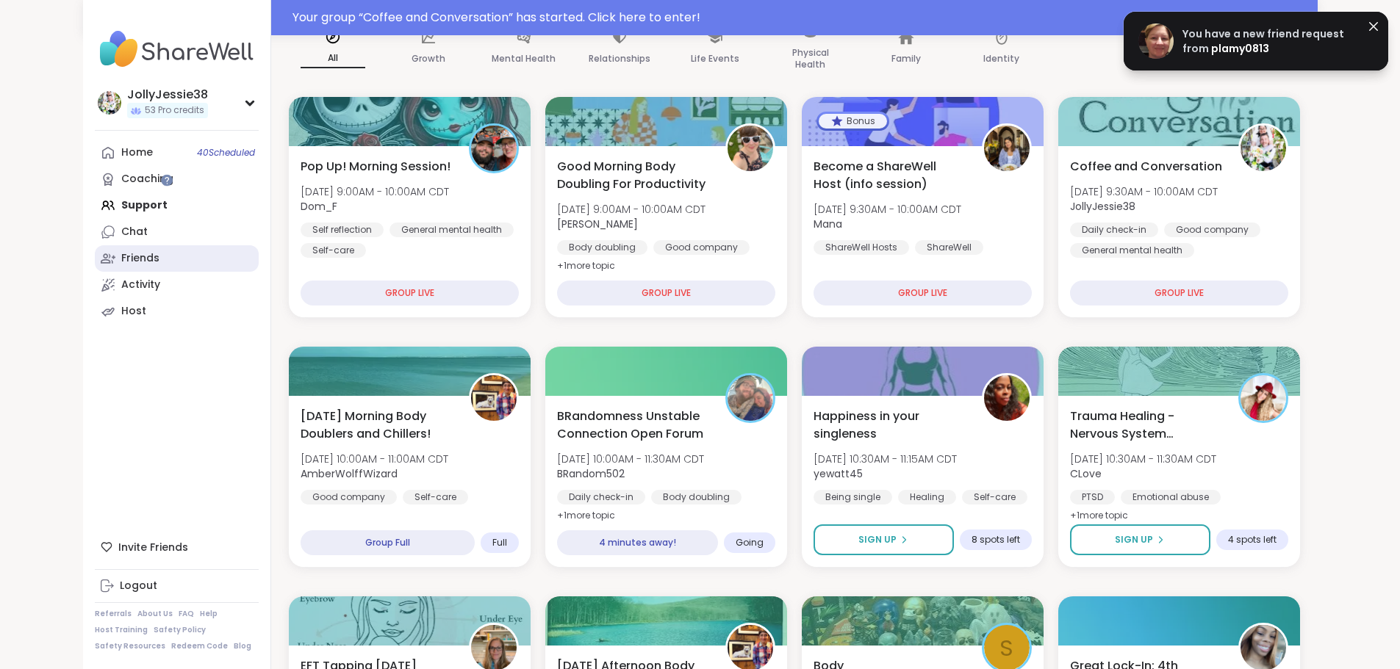
click at [95, 268] on link "Friends" at bounding box center [177, 258] width 164 height 26
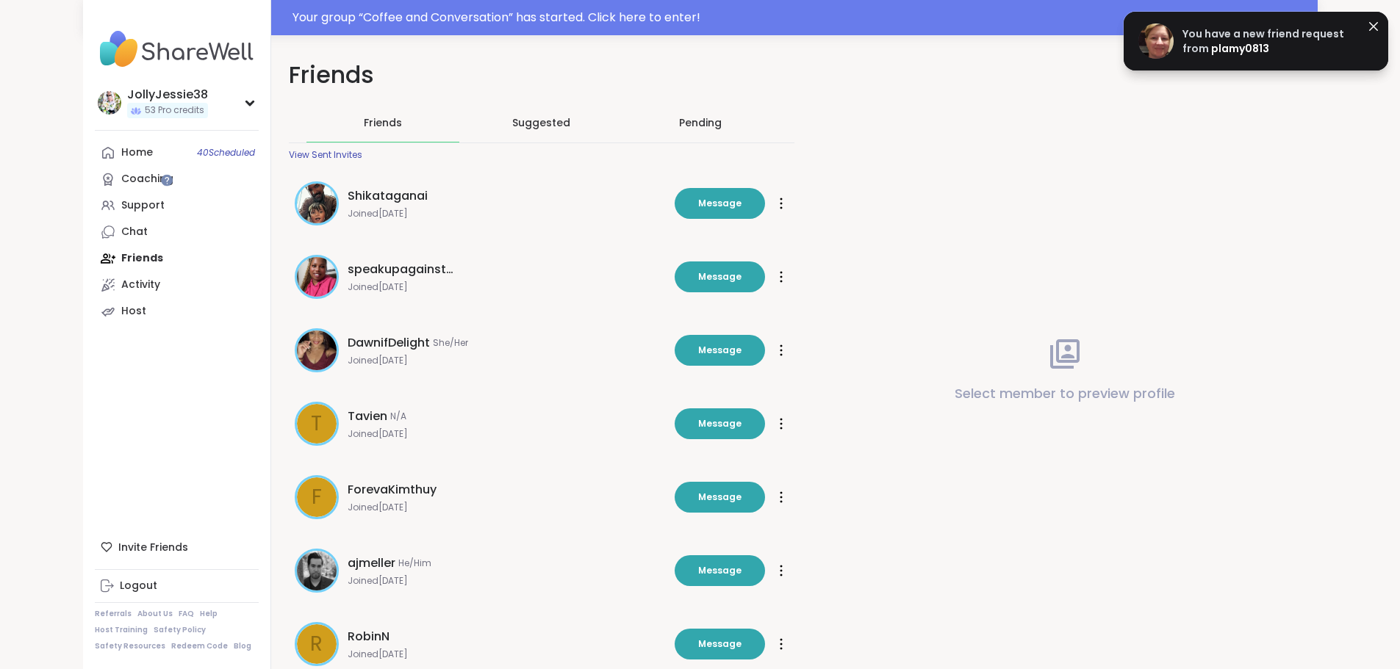
click at [683, 126] on div "Pending" at bounding box center [700, 122] width 43 height 15
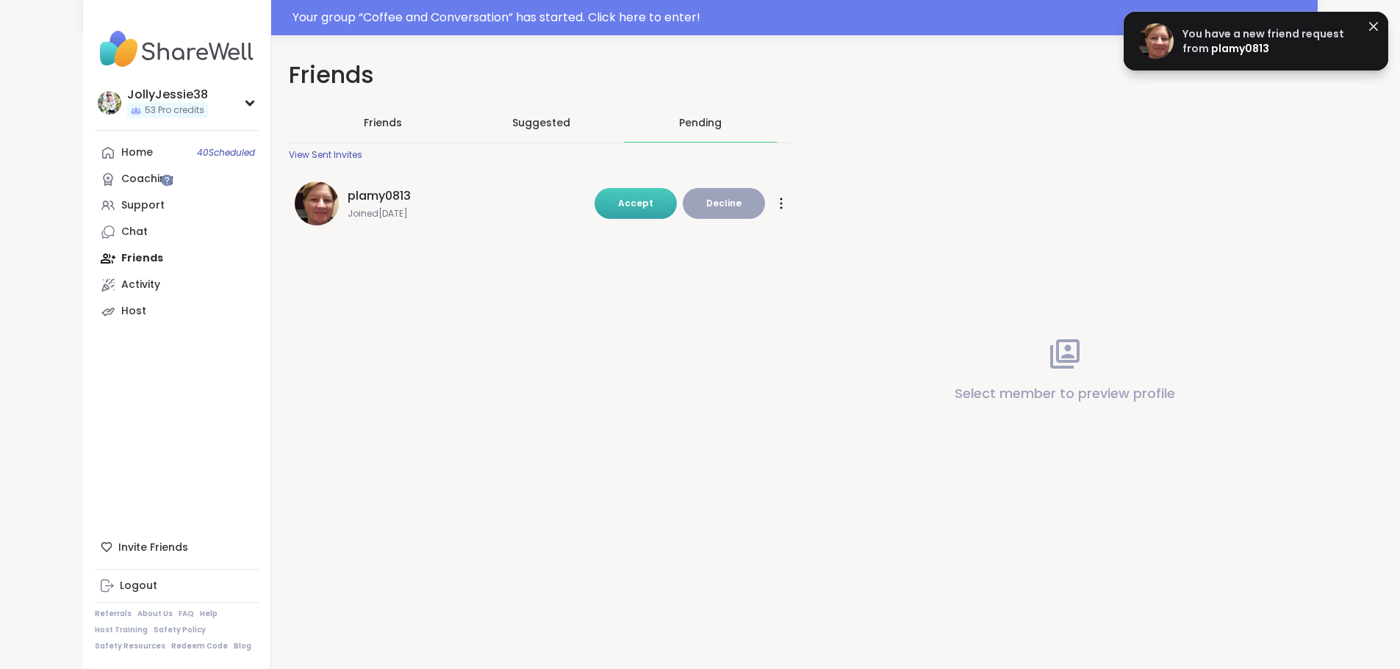
click at [631, 208] on span "Accept" at bounding box center [635, 203] width 35 height 12
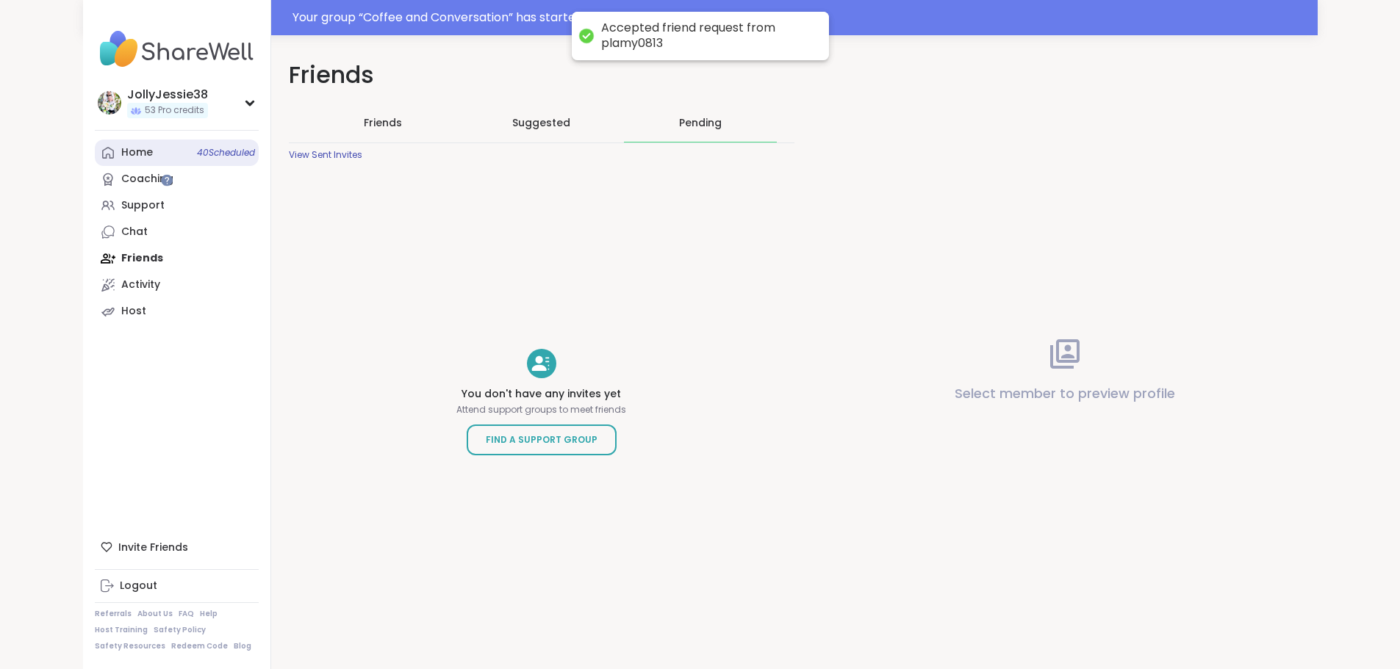
click at [121, 156] on div "Home 40 Scheduled" at bounding box center [137, 152] width 32 height 15
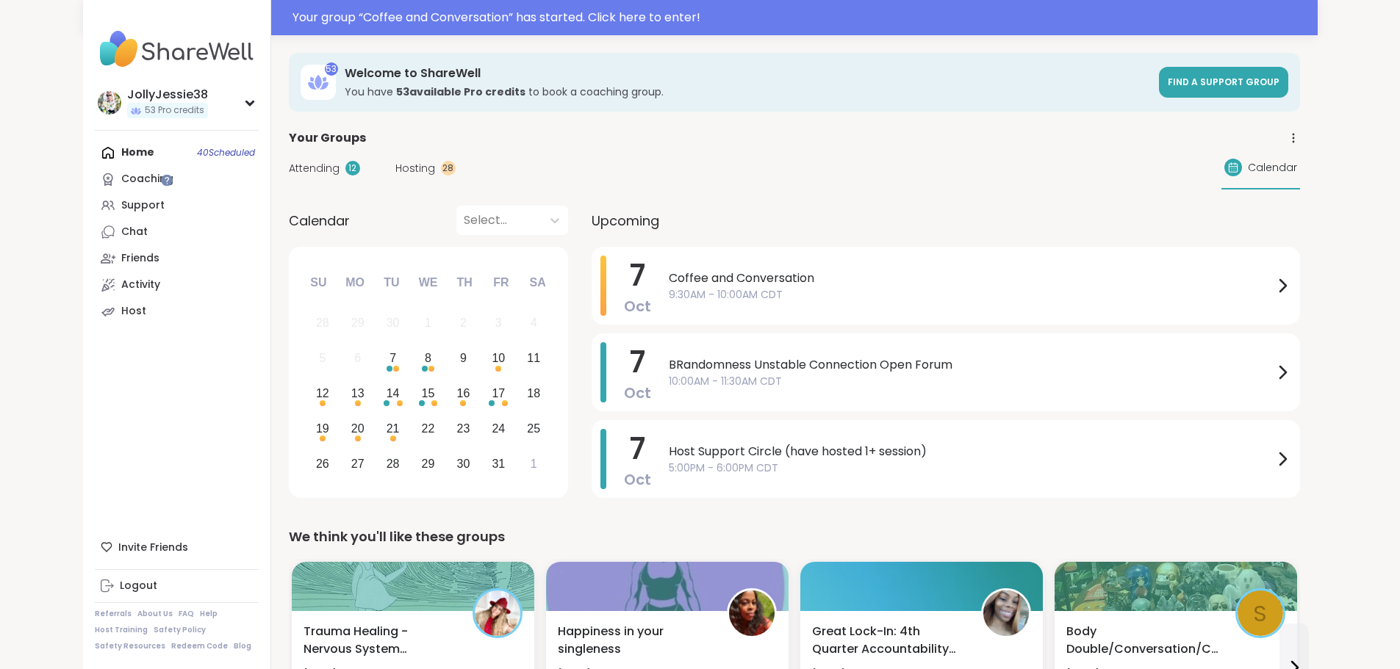
click at [95, 152] on div "Home 40 Scheduled Coaching Support Chat Friends Activity Host" at bounding box center [177, 232] width 164 height 185
click at [121, 211] on div "Support" at bounding box center [142, 205] width 43 height 15
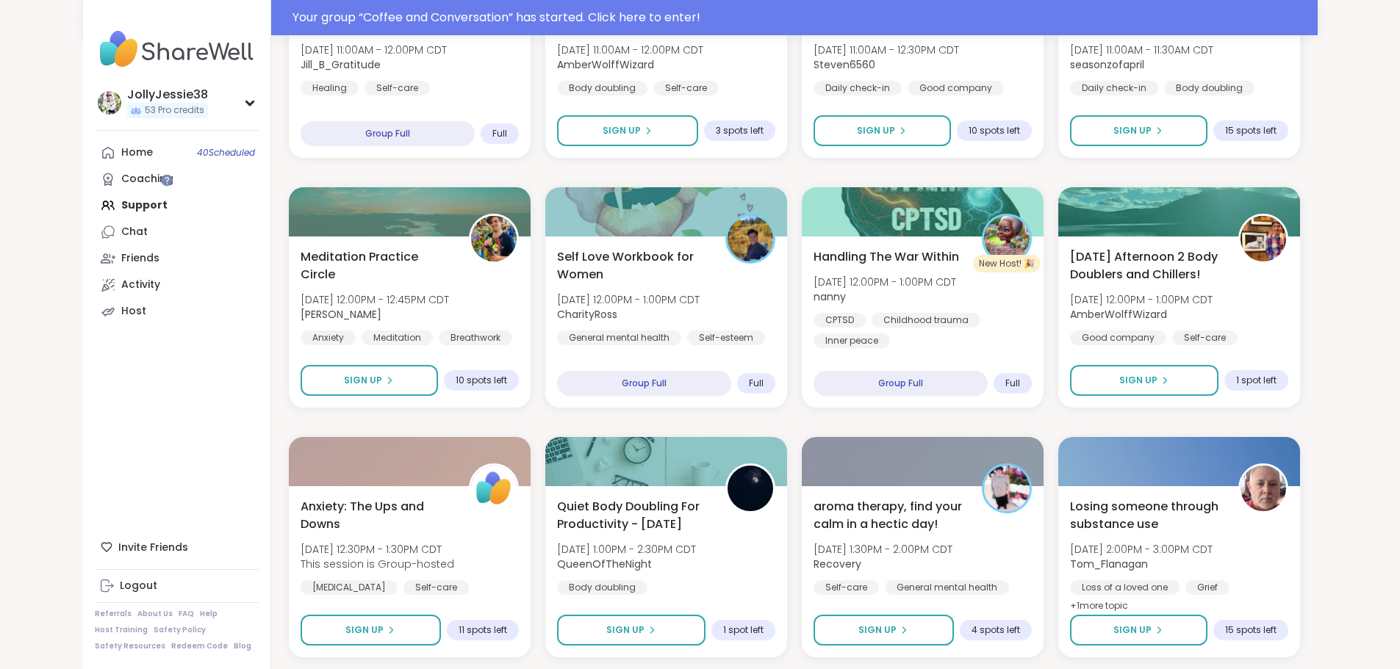
scroll to position [885, 0]
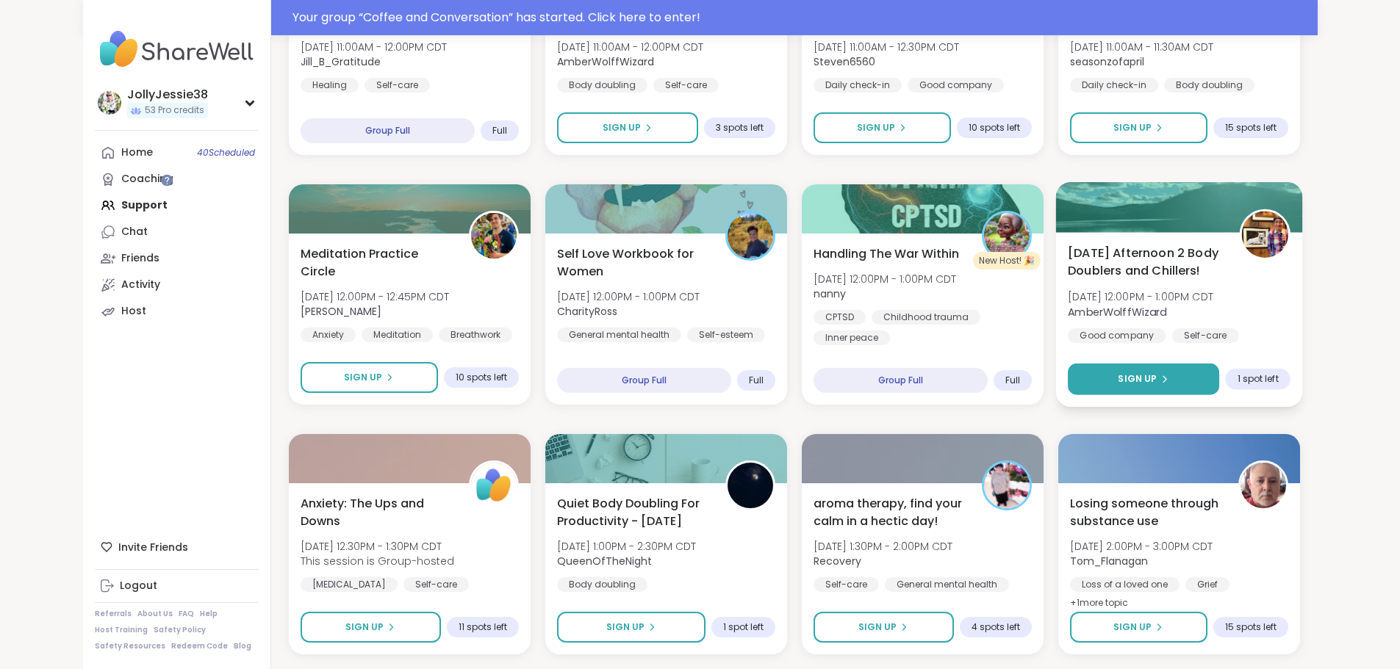
click at [1219, 381] on button "Sign Up" at bounding box center [1143, 380] width 151 height 32
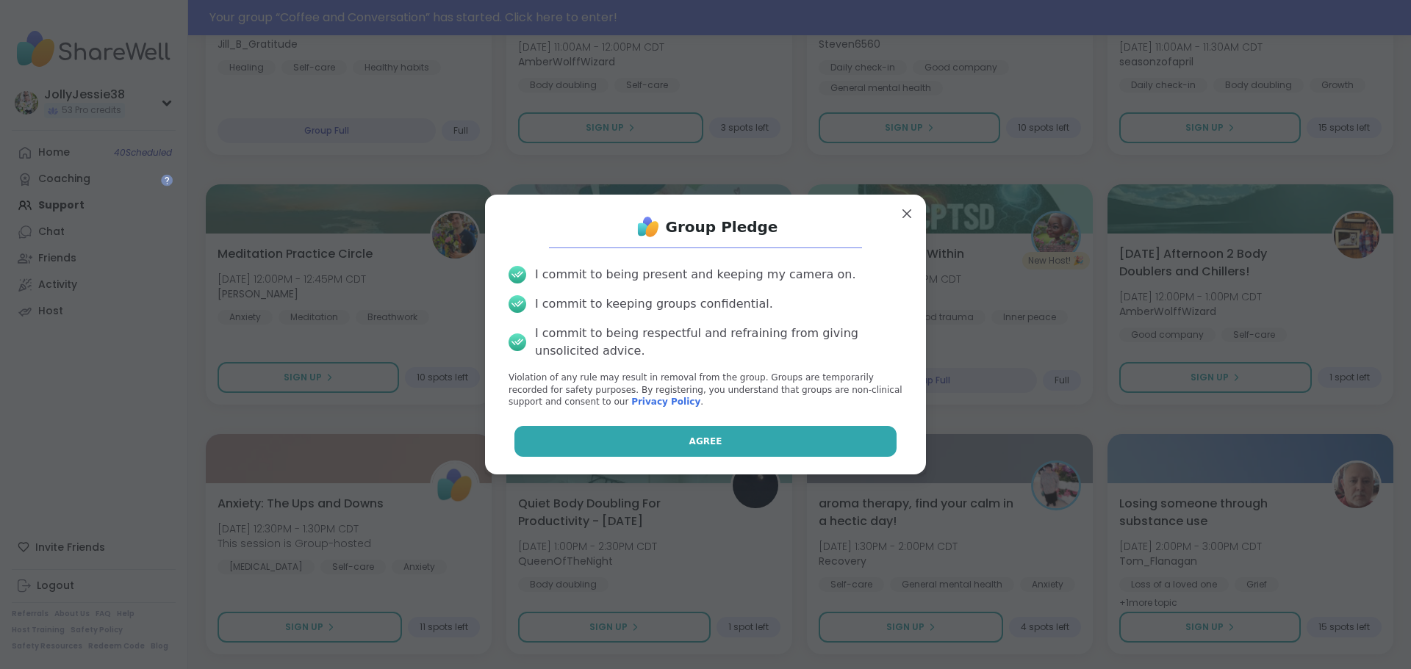
click at [799, 448] on button "Agree" at bounding box center [705, 441] width 383 height 31
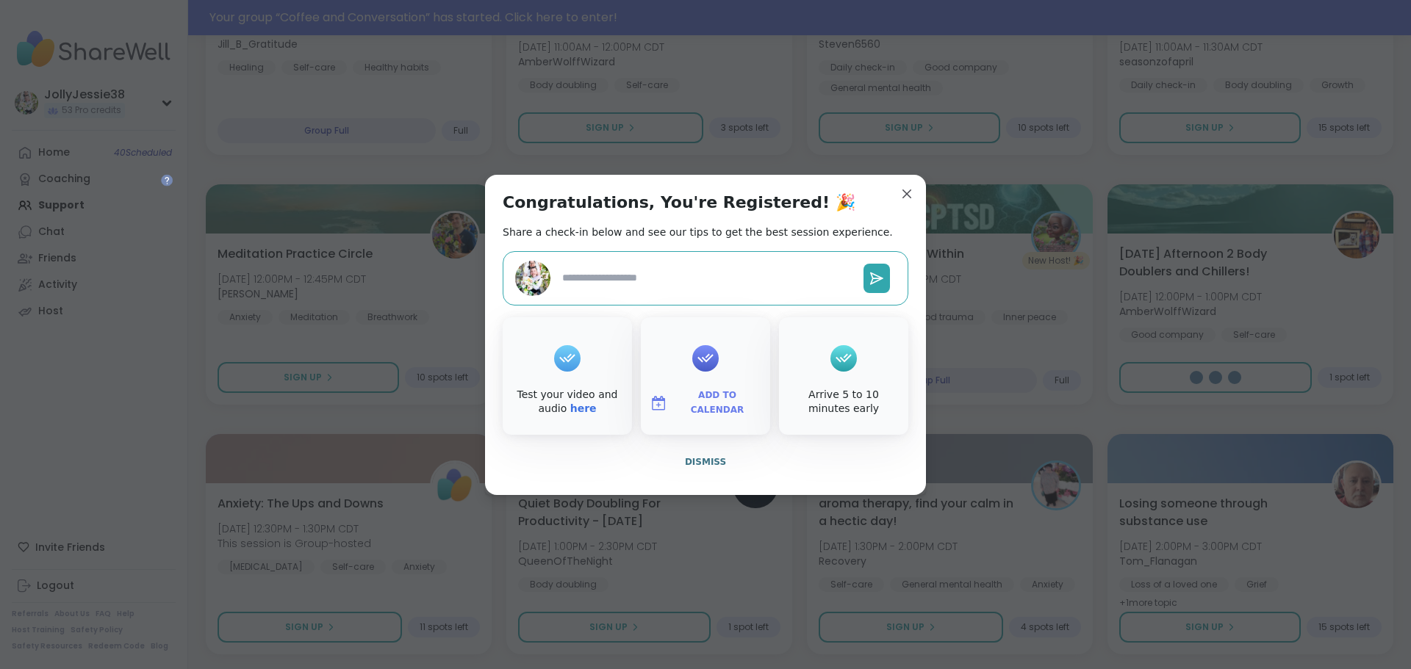
type textarea "*"
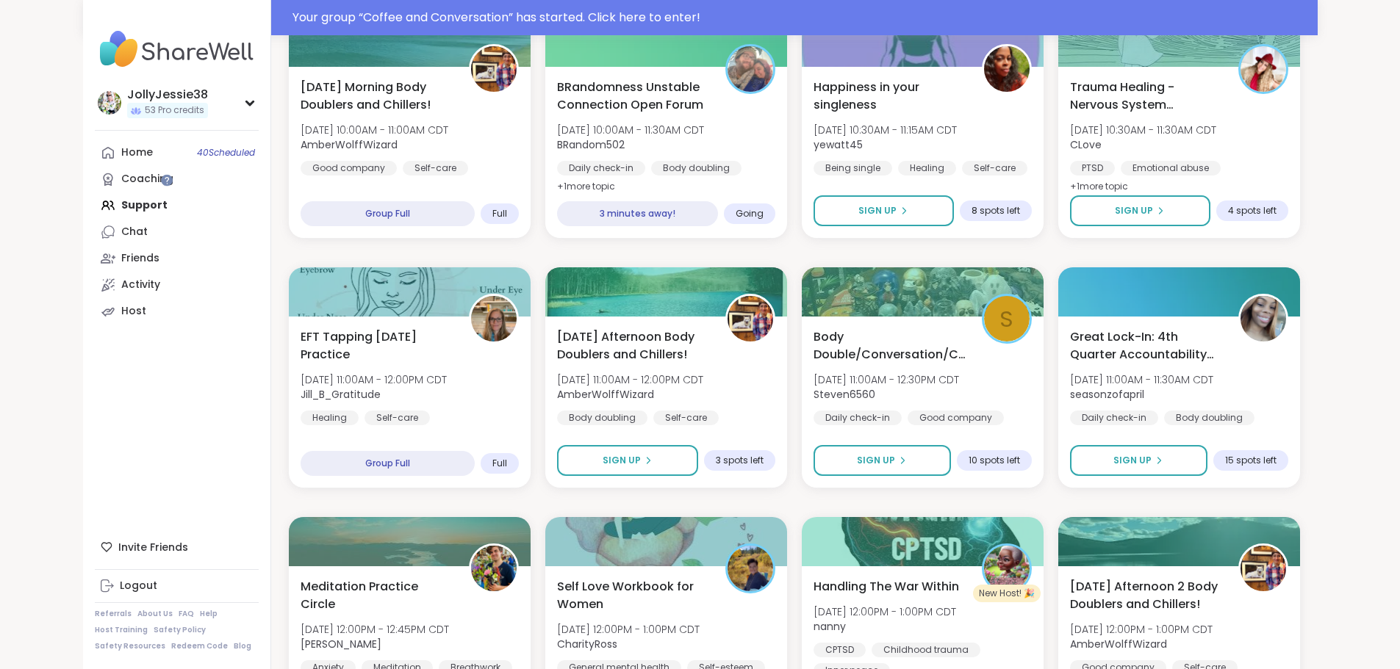
scroll to position [0, 0]
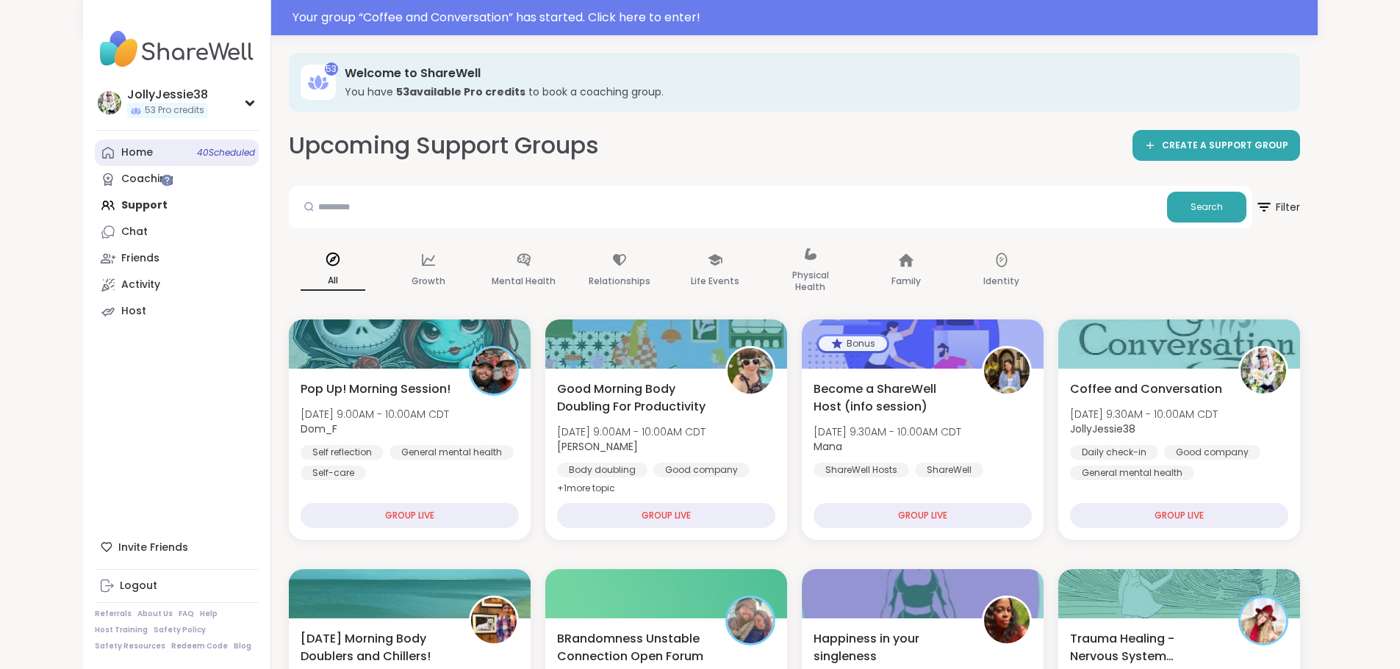
click at [95, 162] on link "Home 40 Scheduled" at bounding box center [177, 153] width 164 height 26
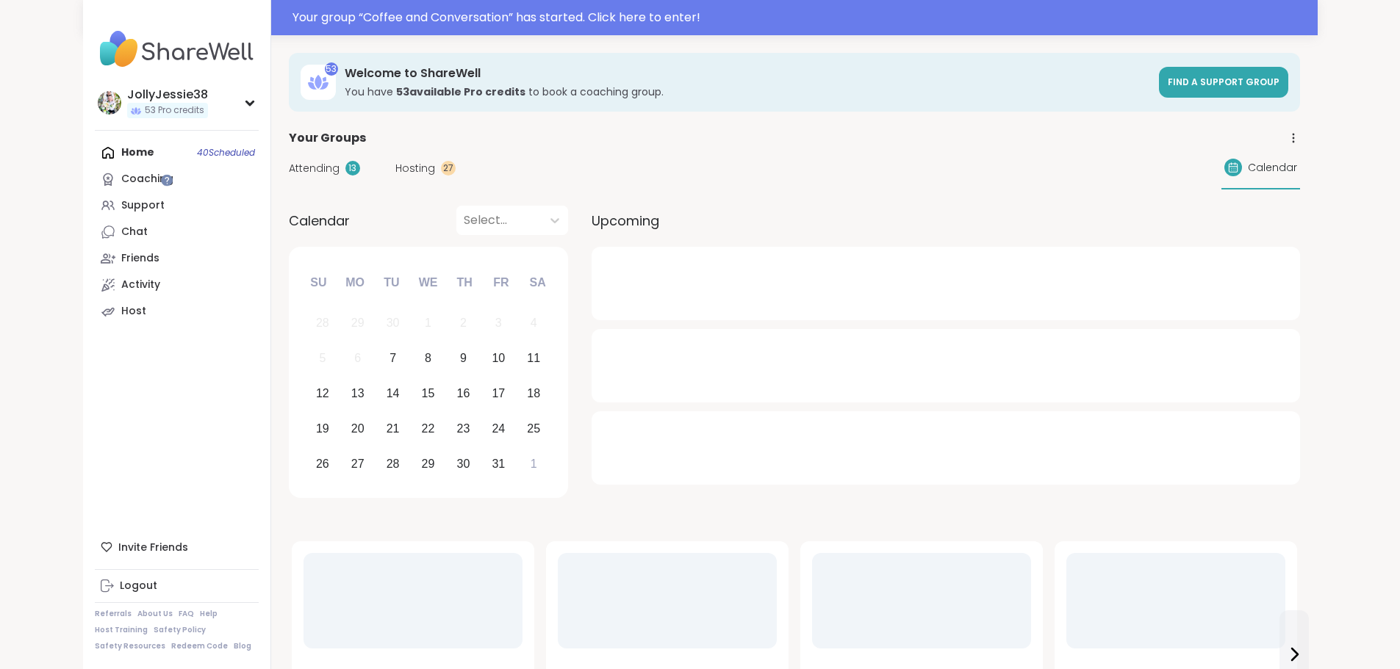
click at [289, 172] on span "Attending" at bounding box center [314, 168] width 51 height 15
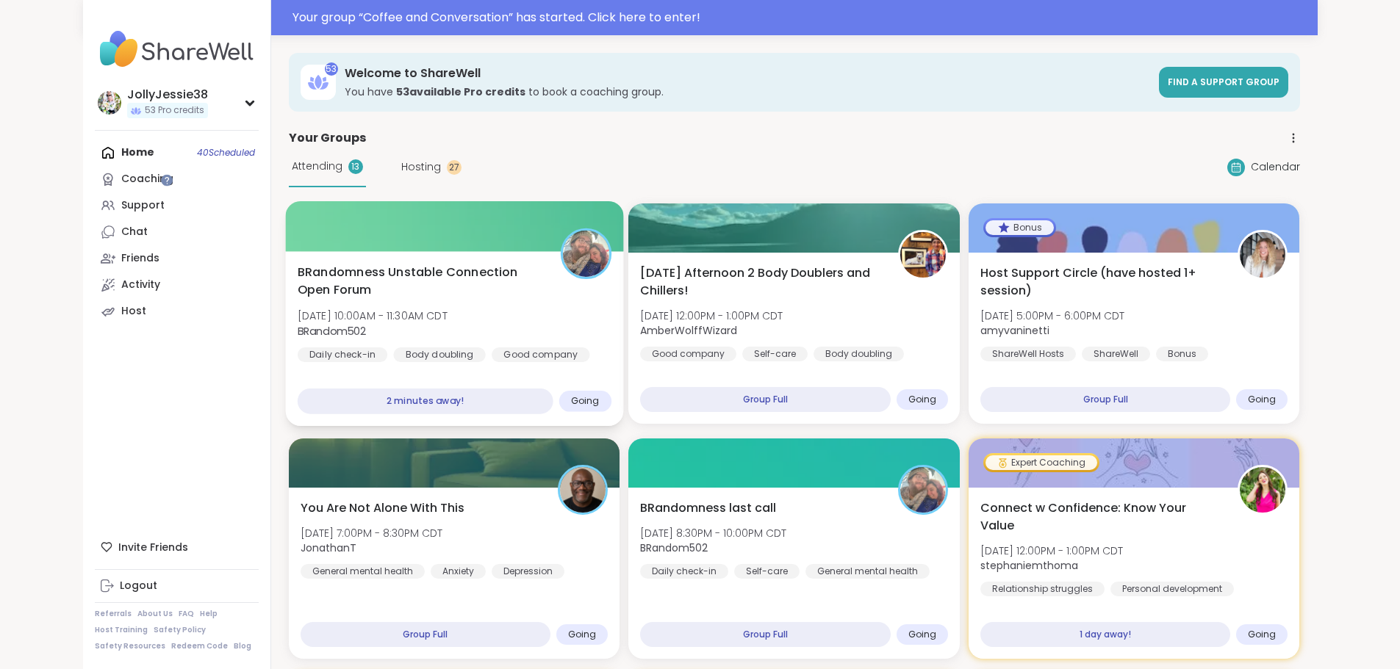
click at [419, 322] on div "BRandomness Unstable Connection Open Forum [DATE] 10:00AM - 11:30AM CDT BRandom…" at bounding box center [454, 313] width 314 height 99
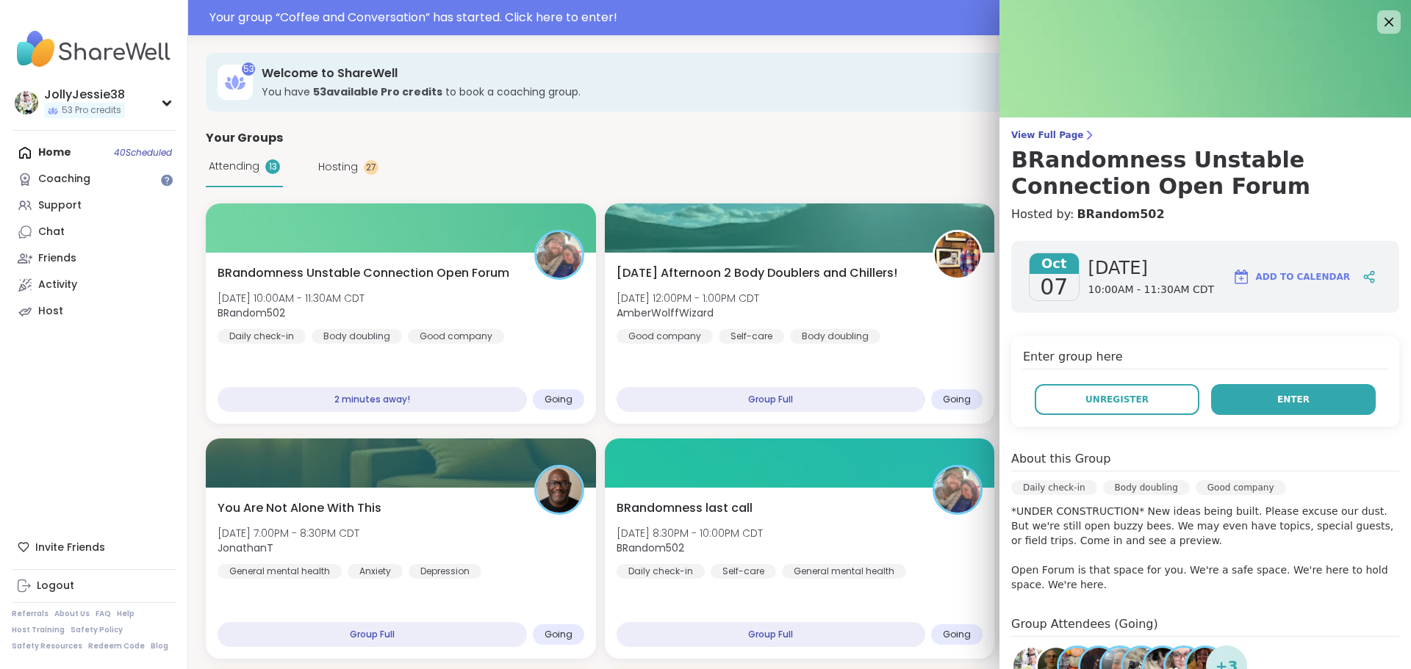
click at [1280, 409] on button "Enter" at bounding box center [1293, 399] width 165 height 31
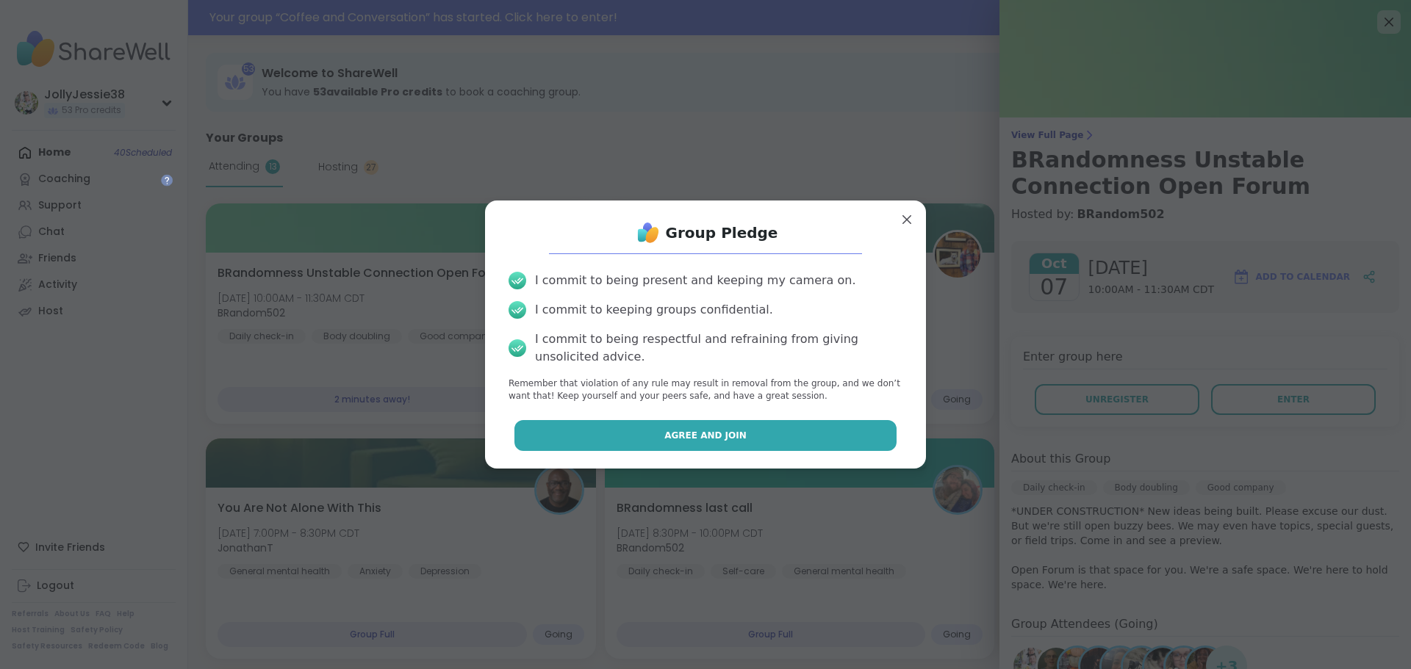
click at [737, 428] on button "Agree and Join" at bounding box center [705, 435] width 383 height 31
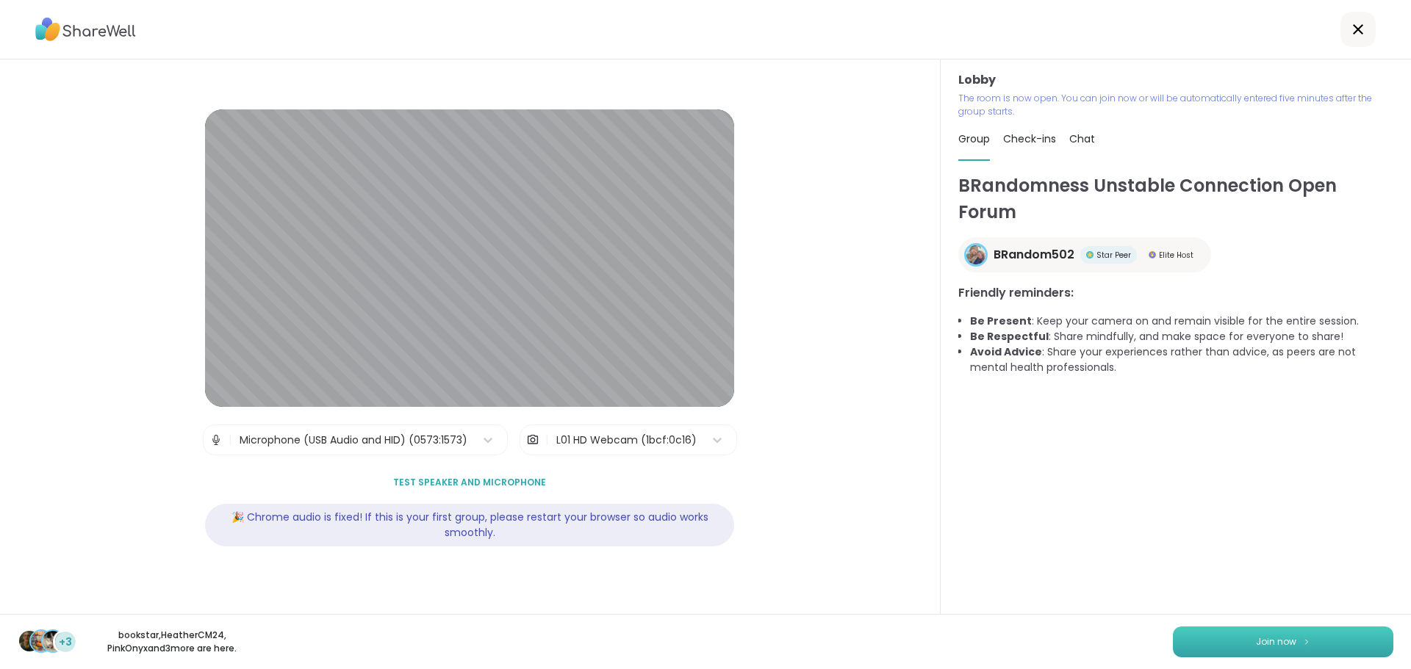
click at [1326, 631] on button "Join now" at bounding box center [1283, 642] width 220 height 31
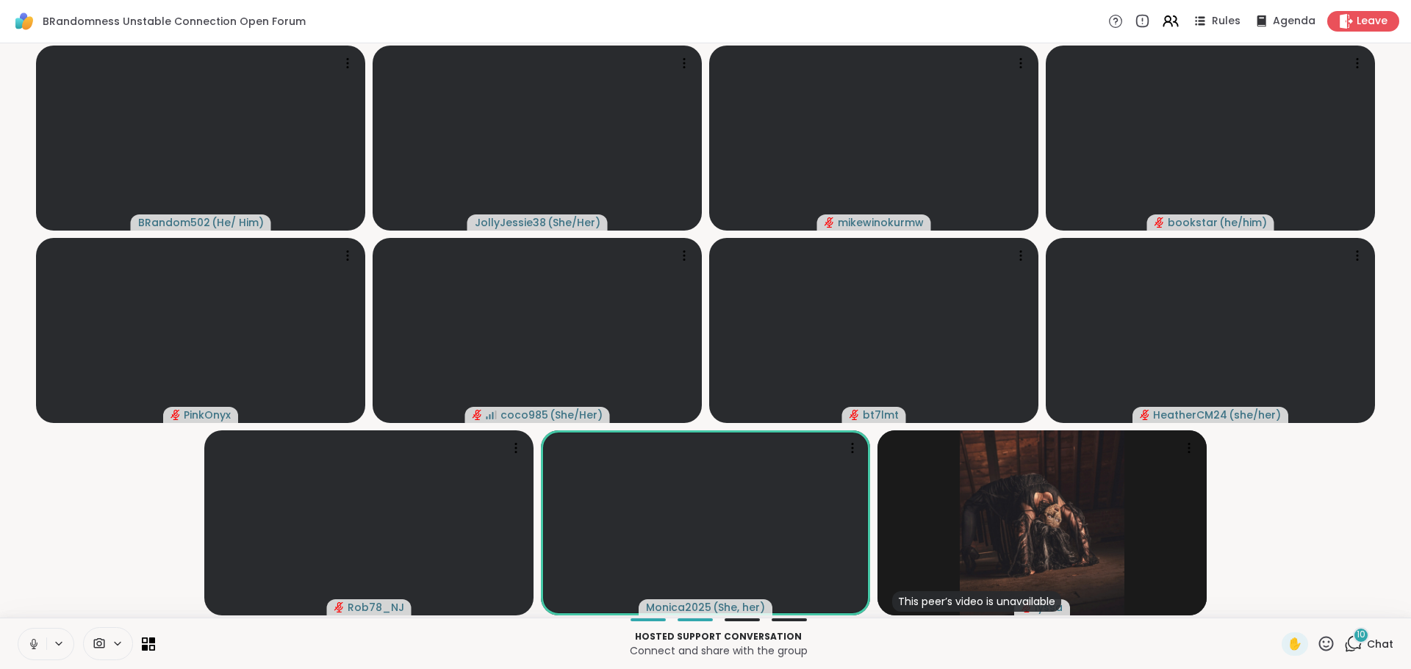
click at [1345, 643] on icon at bounding box center [1350, 648] width 10 height 10
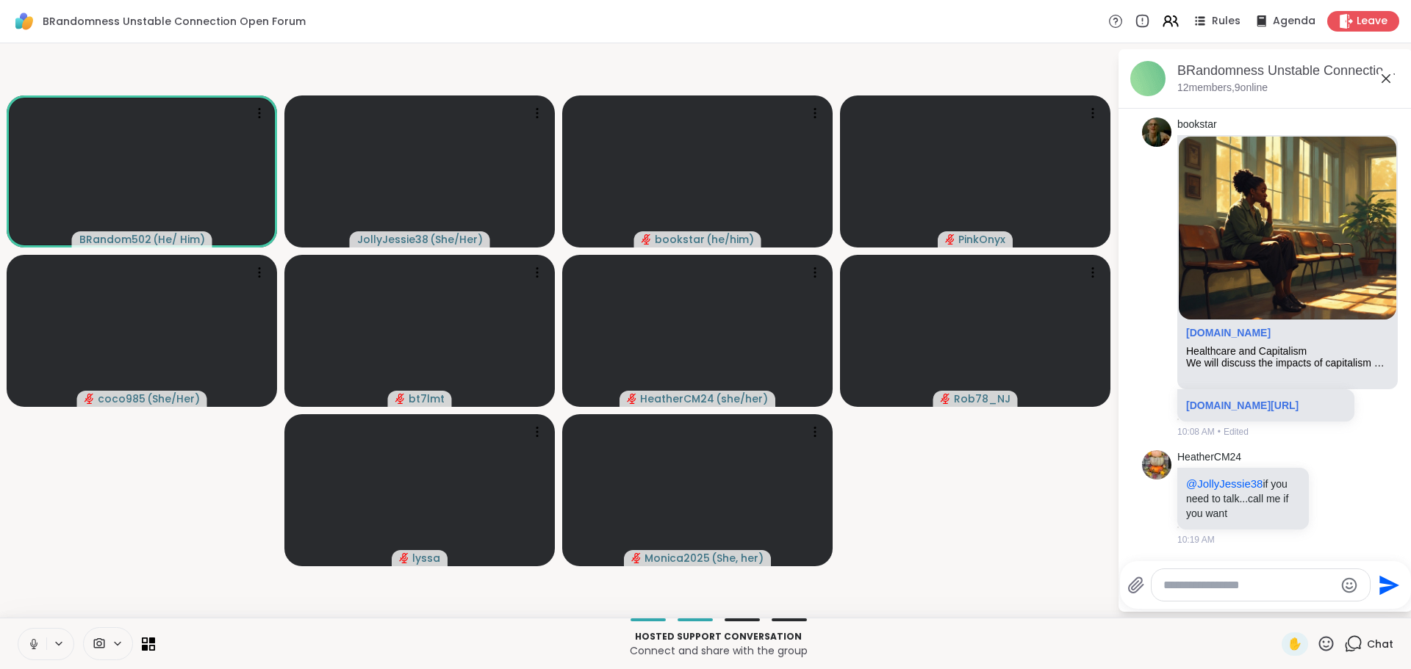
scroll to position [1250, 0]
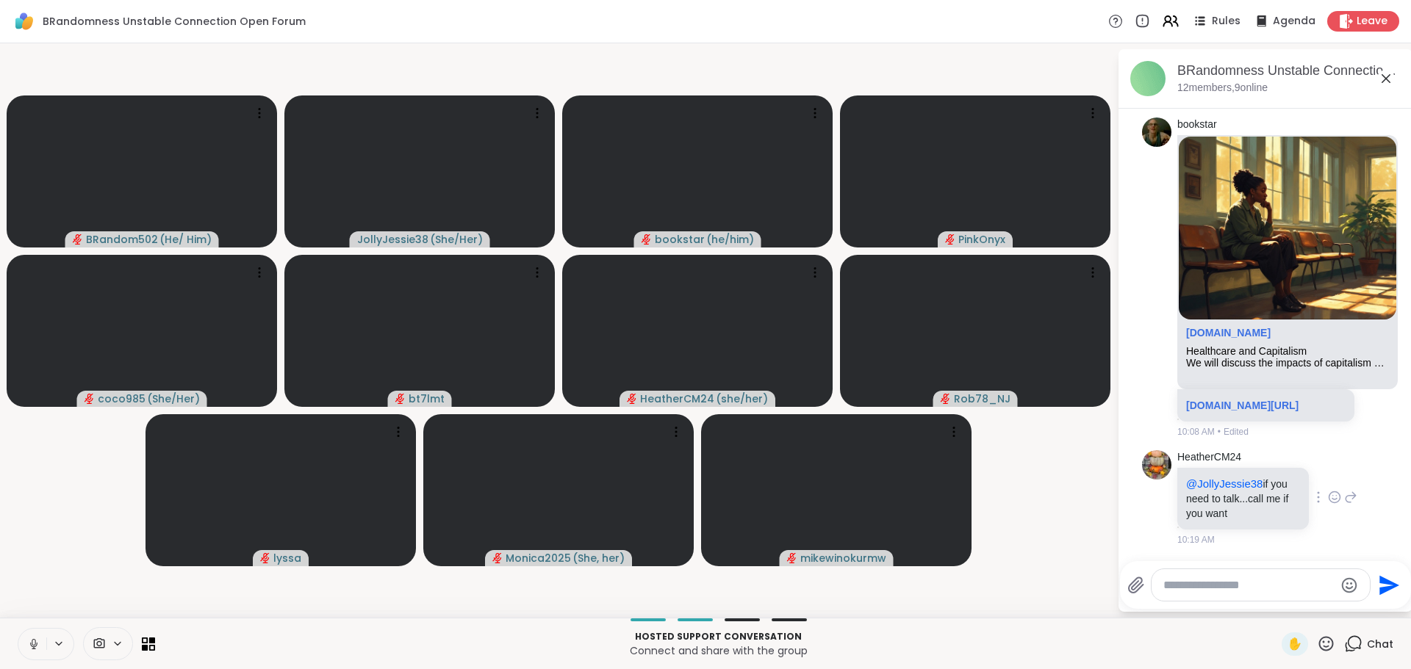
click at [1328, 497] on icon at bounding box center [1334, 497] width 13 height 15
click at [1328, 481] on div "Select Reaction: Heart" at bounding box center [1334, 473] width 13 height 13
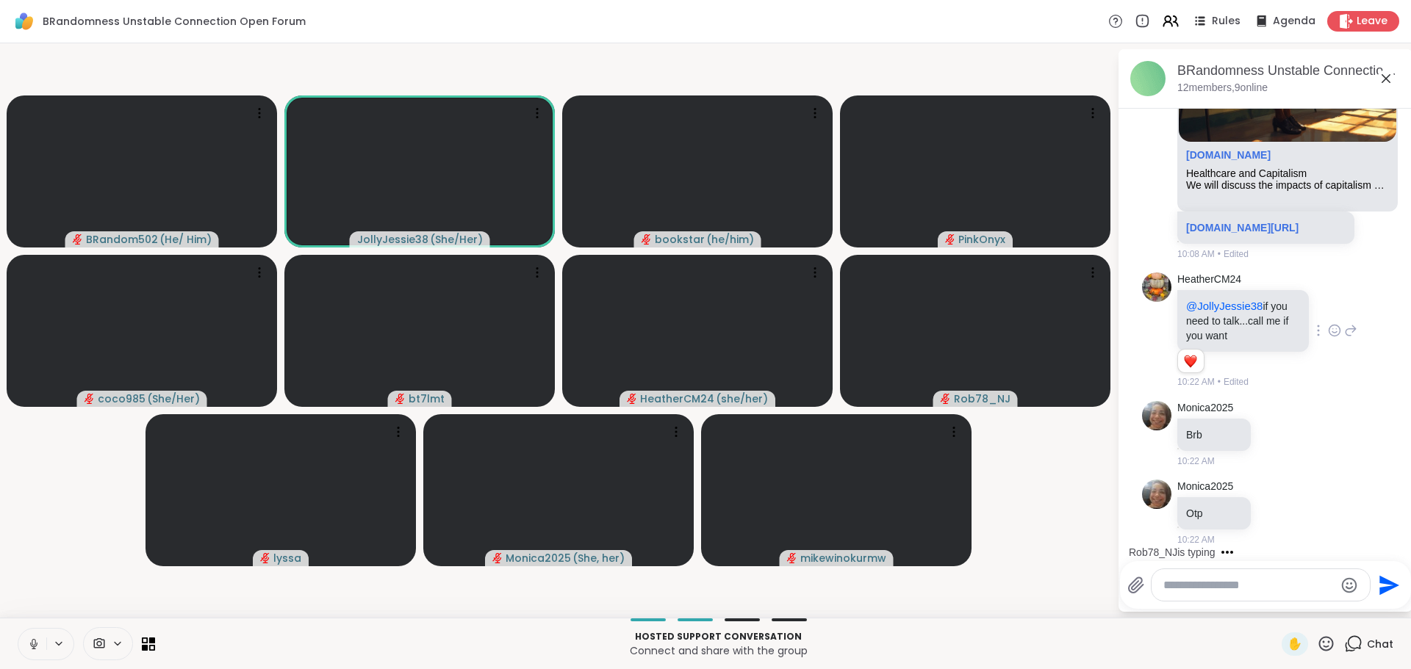
scroll to position [1520, 0]
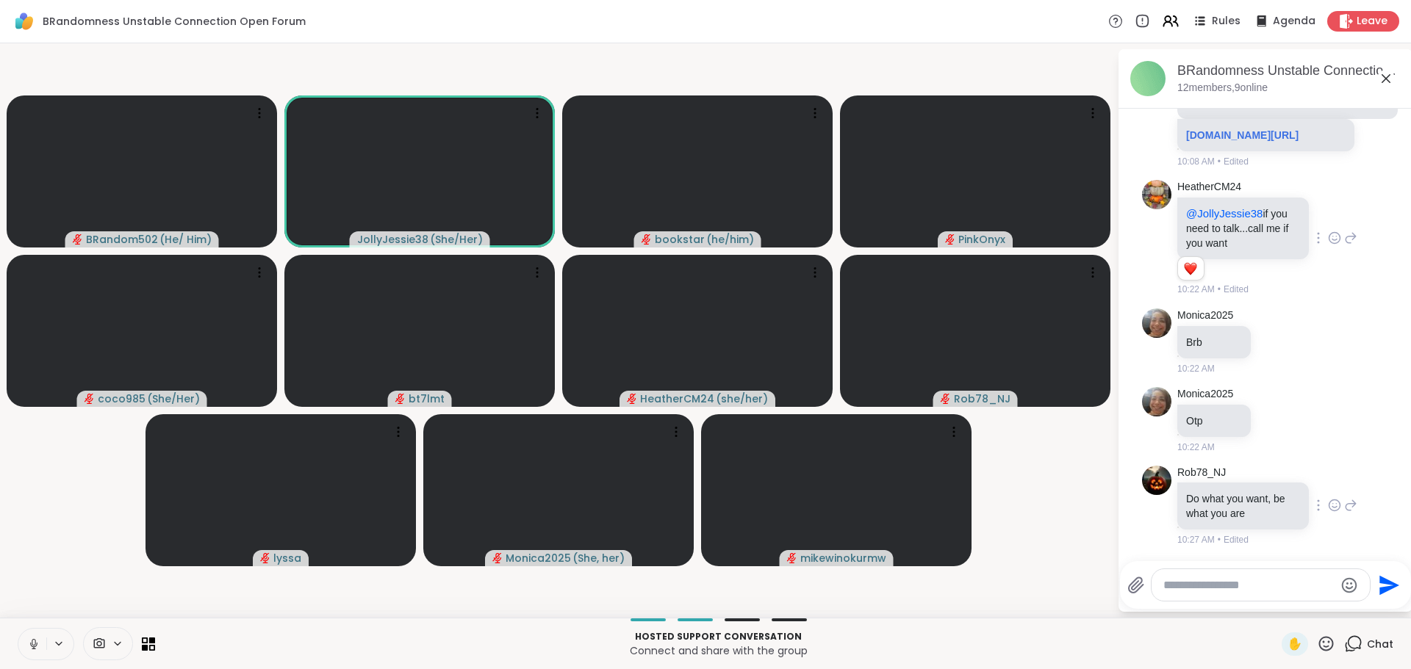
click at [1329, 500] on icon at bounding box center [1334, 505] width 11 height 11
click at [1328, 485] on div "Select Reaction: Heart" at bounding box center [1334, 481] width 13 height 13
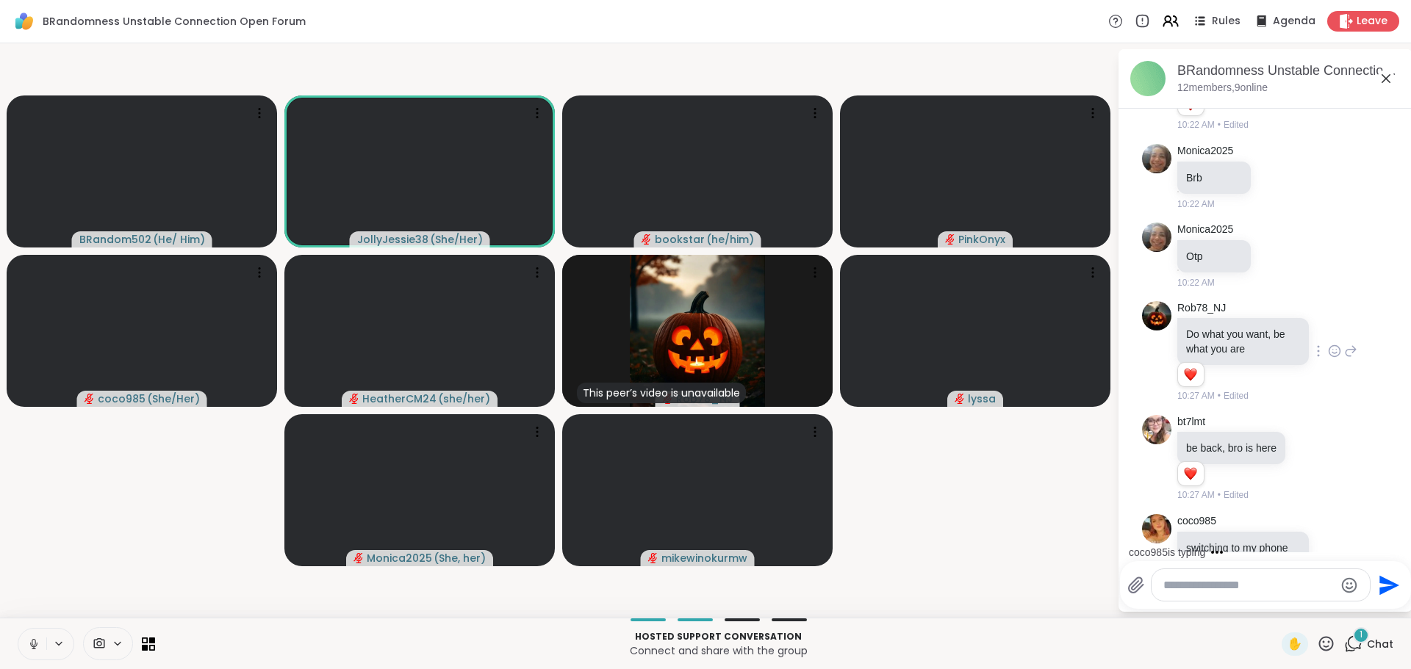
scroll to position [1734, 0]
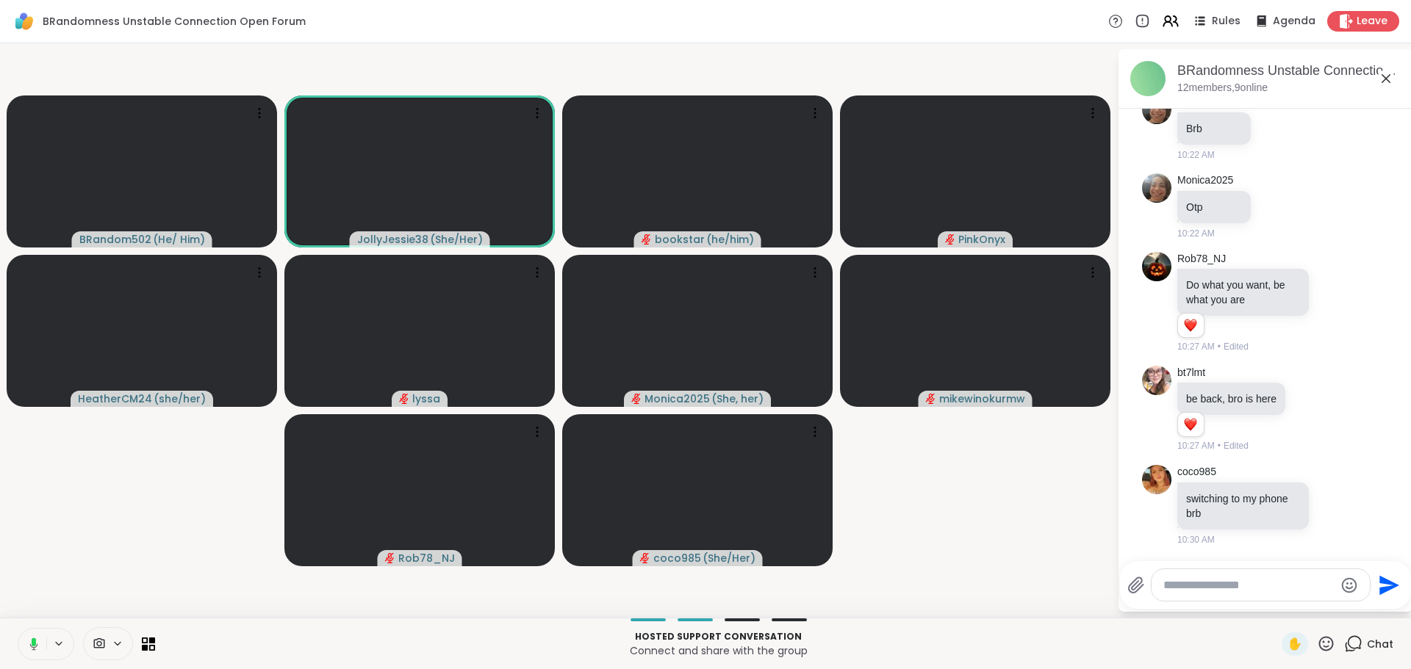
click at [35, 643] on icon at bounding box center [34, 642] width 4 height 8
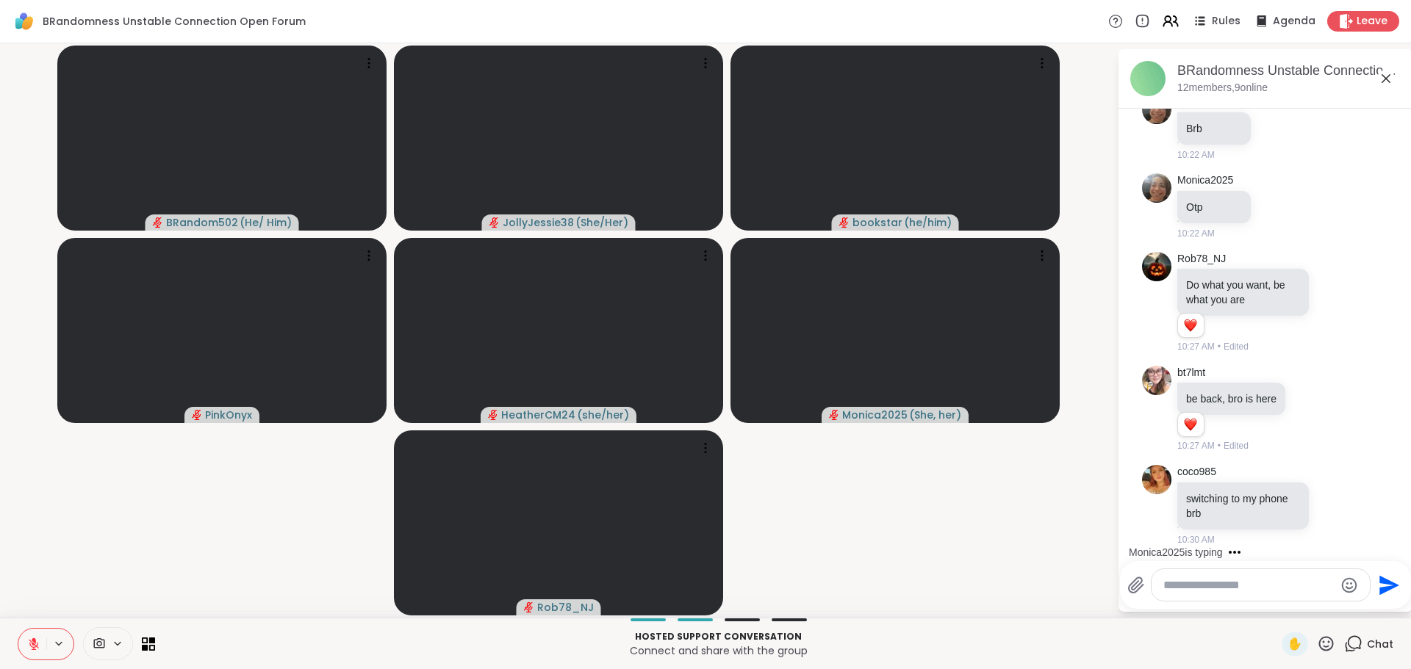
scroll to position [1856, 0]
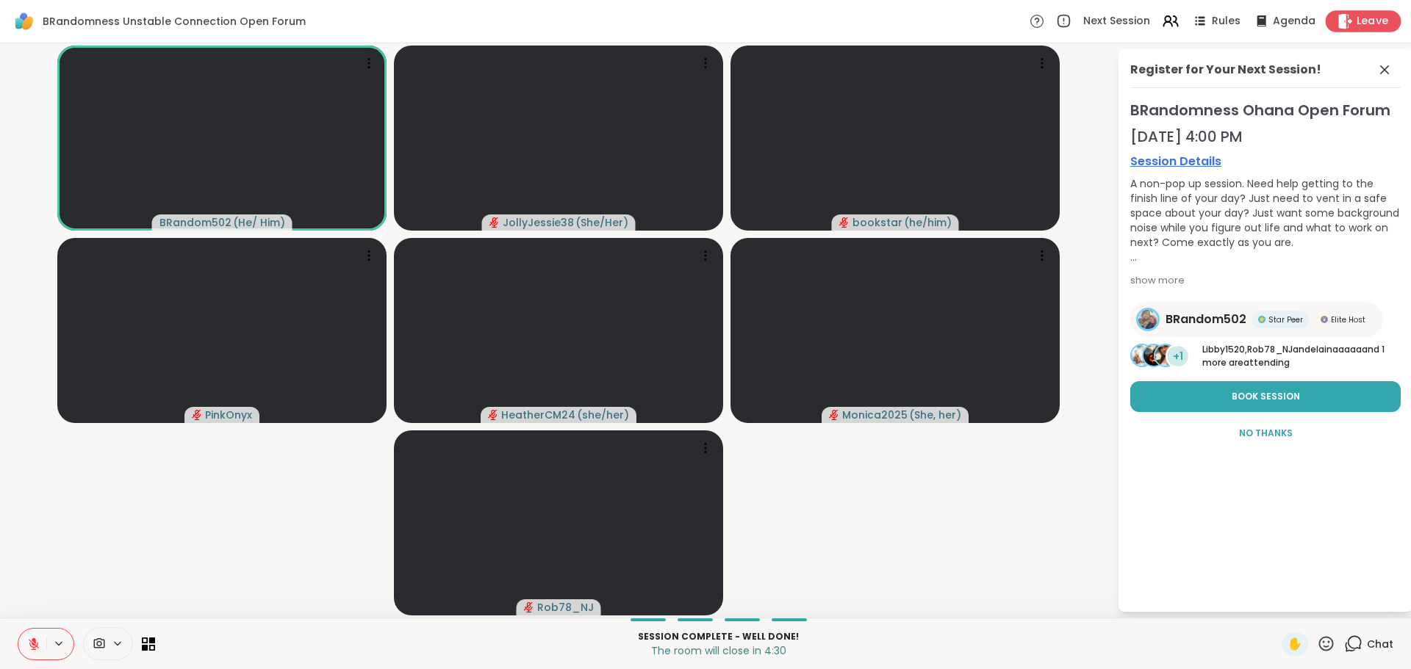
click at [1337, 21] on icon at bounding box center [1344, 20] width 15 height 15
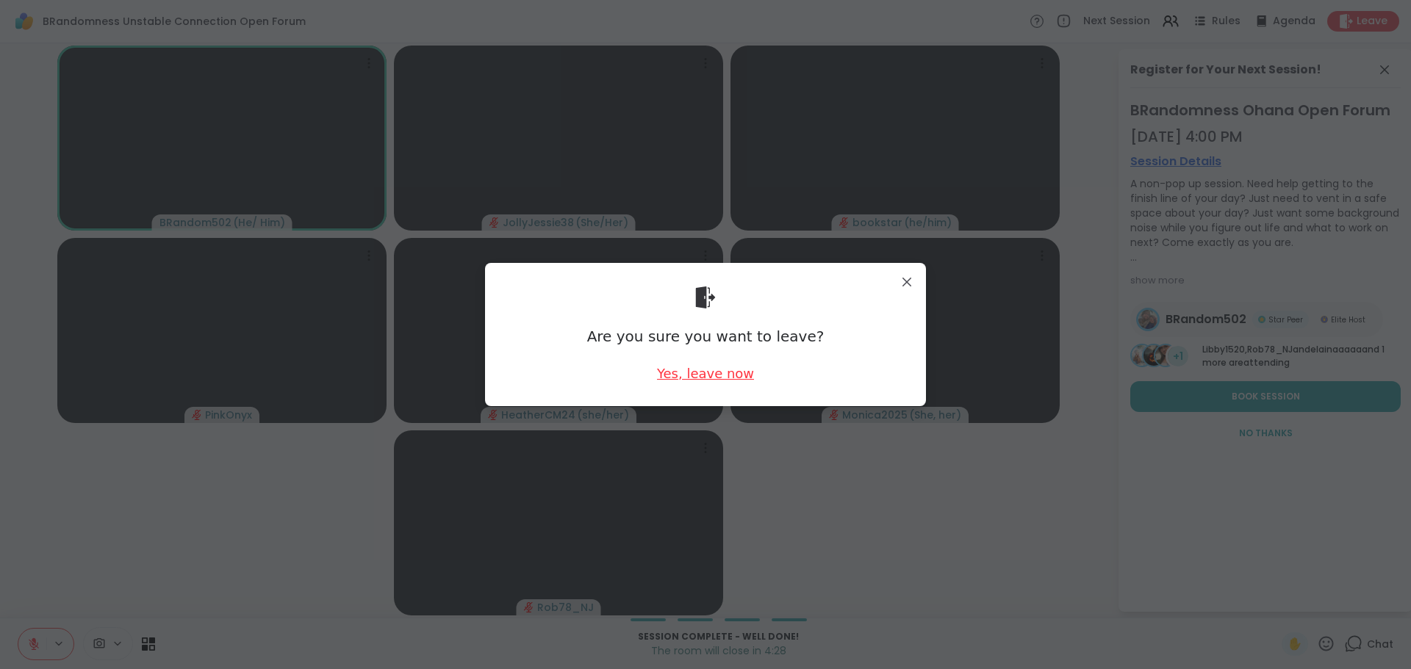
click at [695, 380] on div "Yes, leave now" at bounding box center [705, 373] width 97 height 18
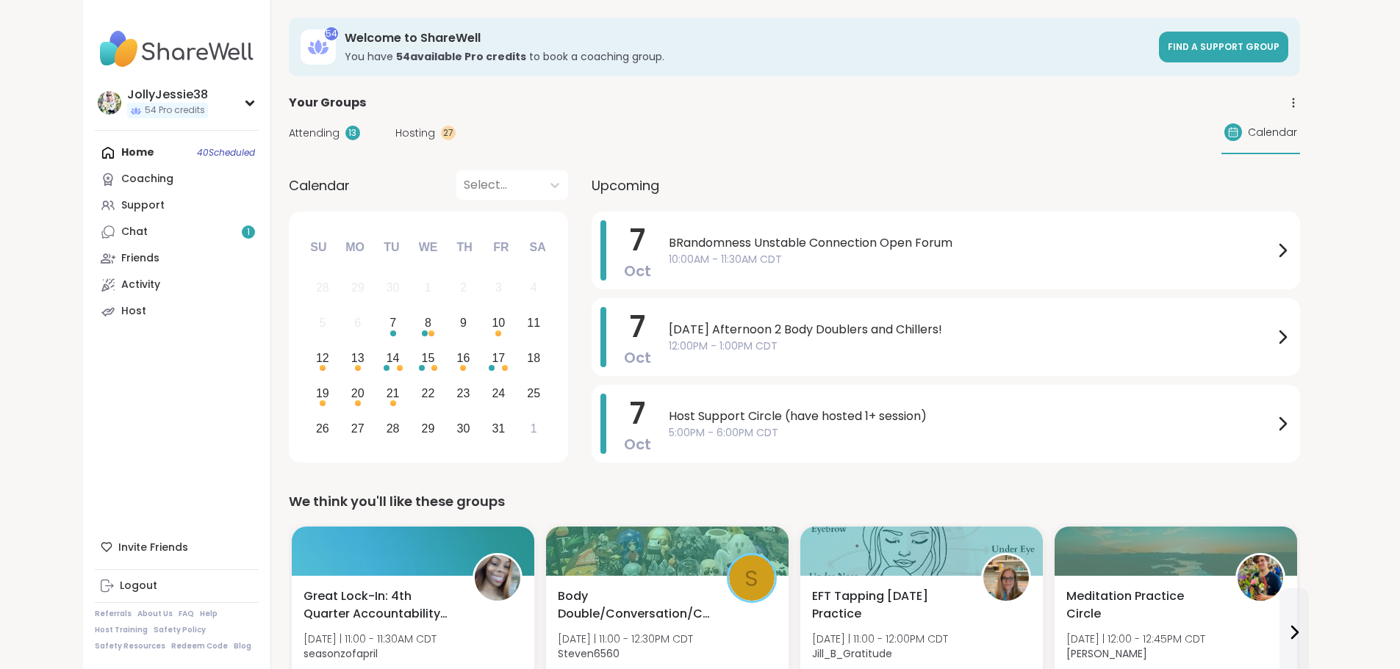
click at [289, 127] on span "Attending" at bounding box center [314, 133] width 51 height 15
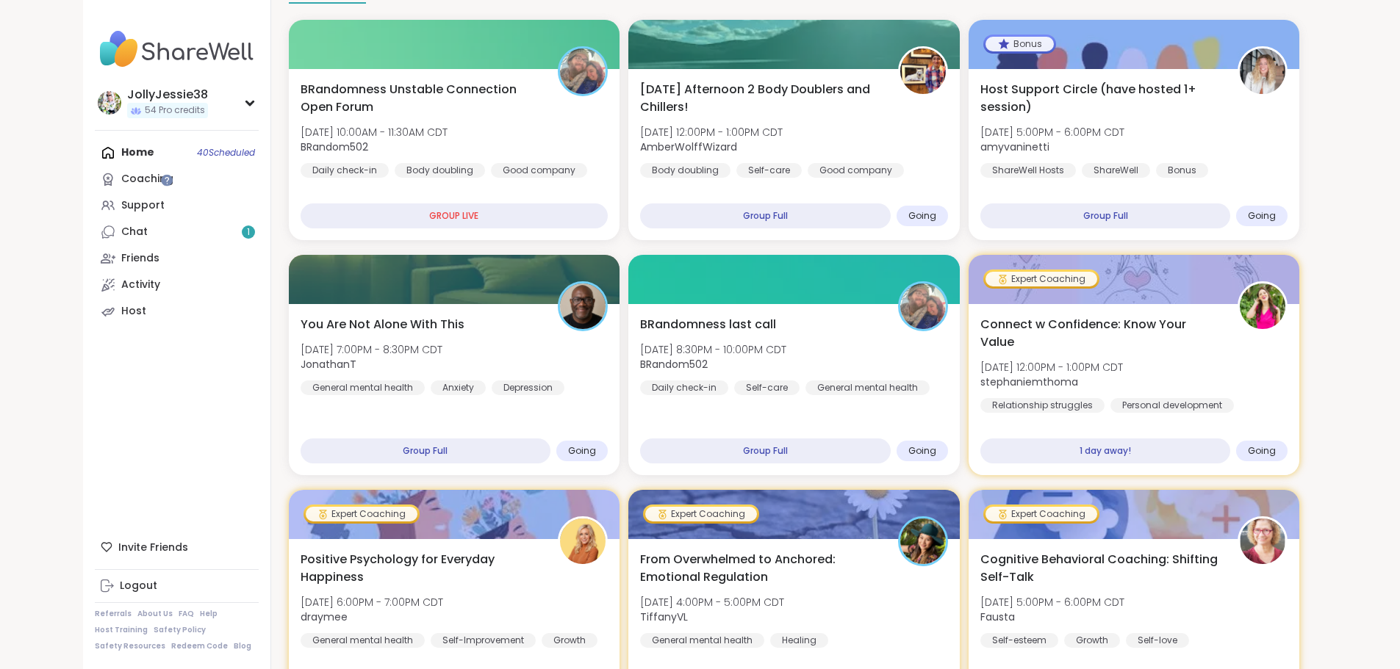
scroll to position [175, 0]
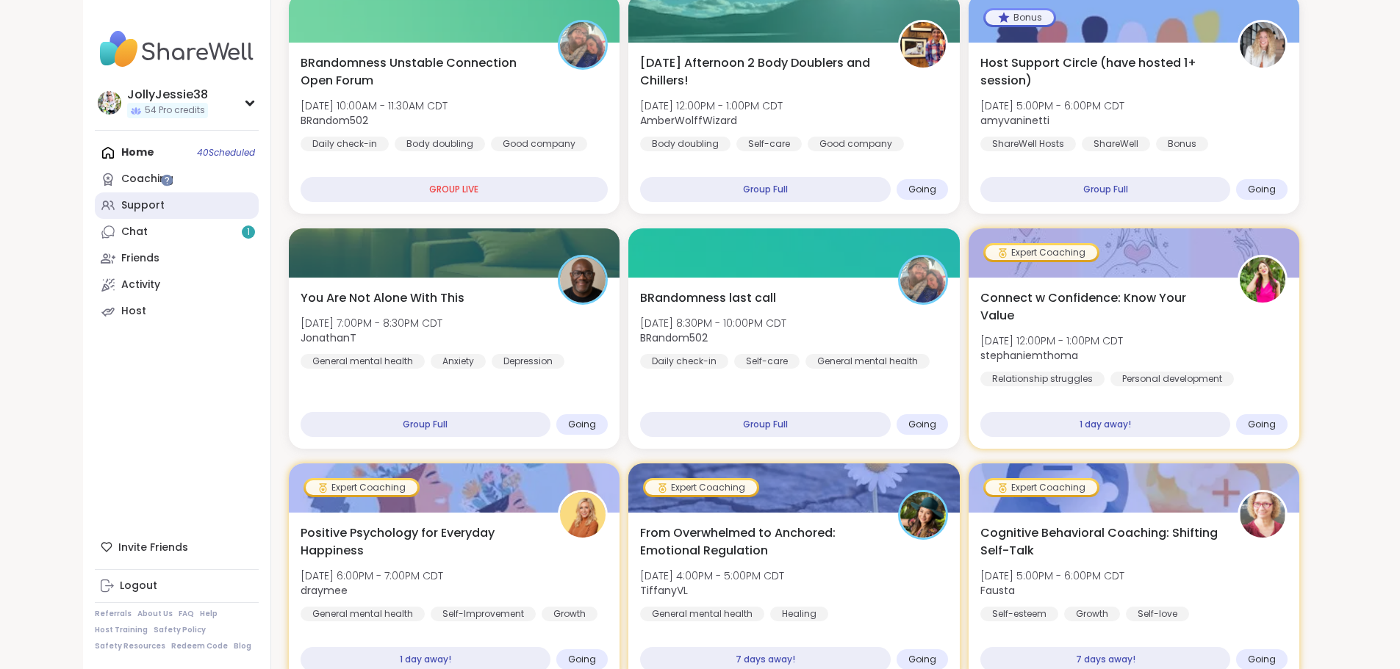
click at [121, 212] on div "Support" at bounding box center [142, 205] width 43 height 15
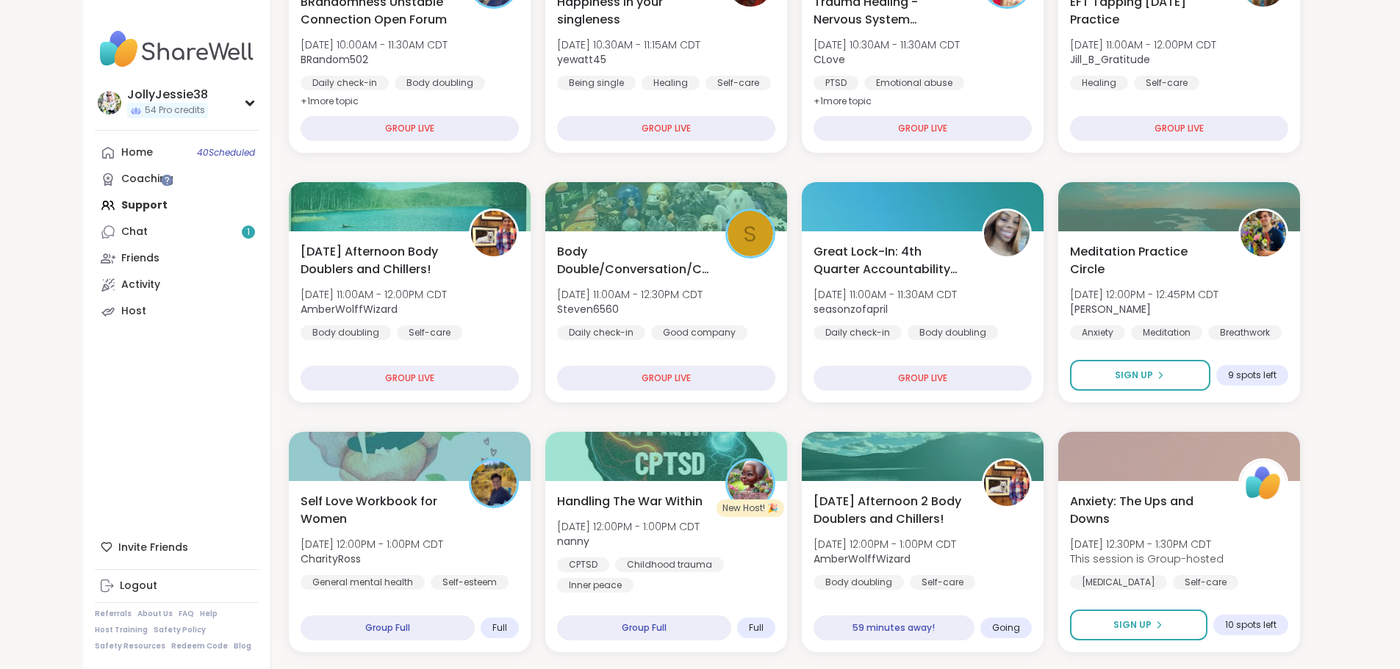
scroll to position [361, 0]
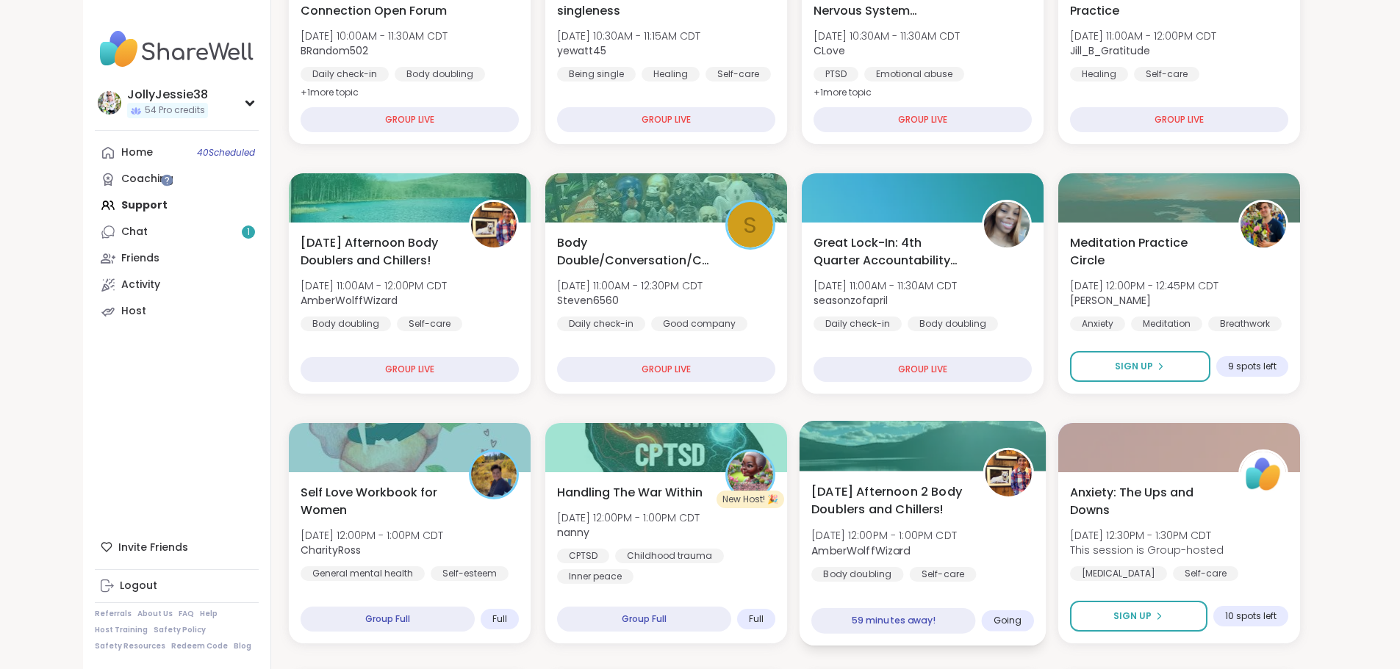
click at [946, 515] on span "[DATE] Afternoon 2 Body Doublers and Chillers!" at bounding box center [888, 501] width 155 height 36
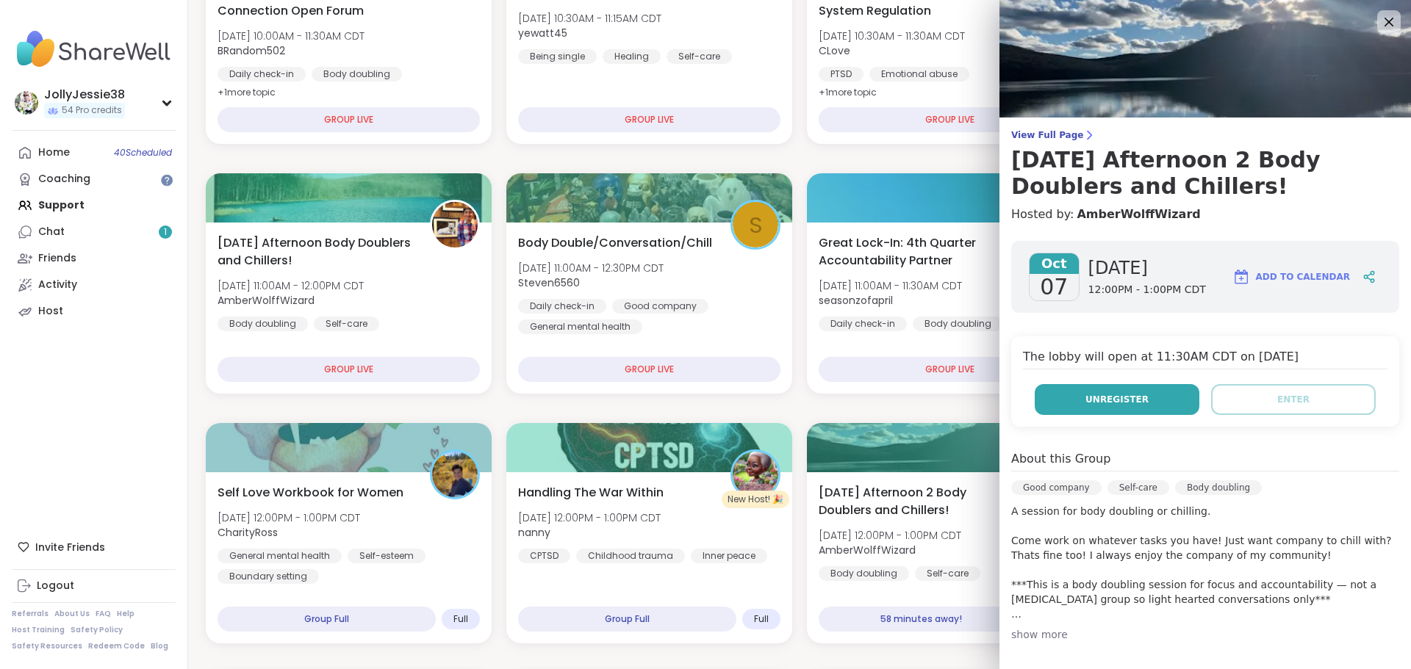
click at [1148, 404] on button "Unregister" at bounding box center [1117, 399] width 165 height 31
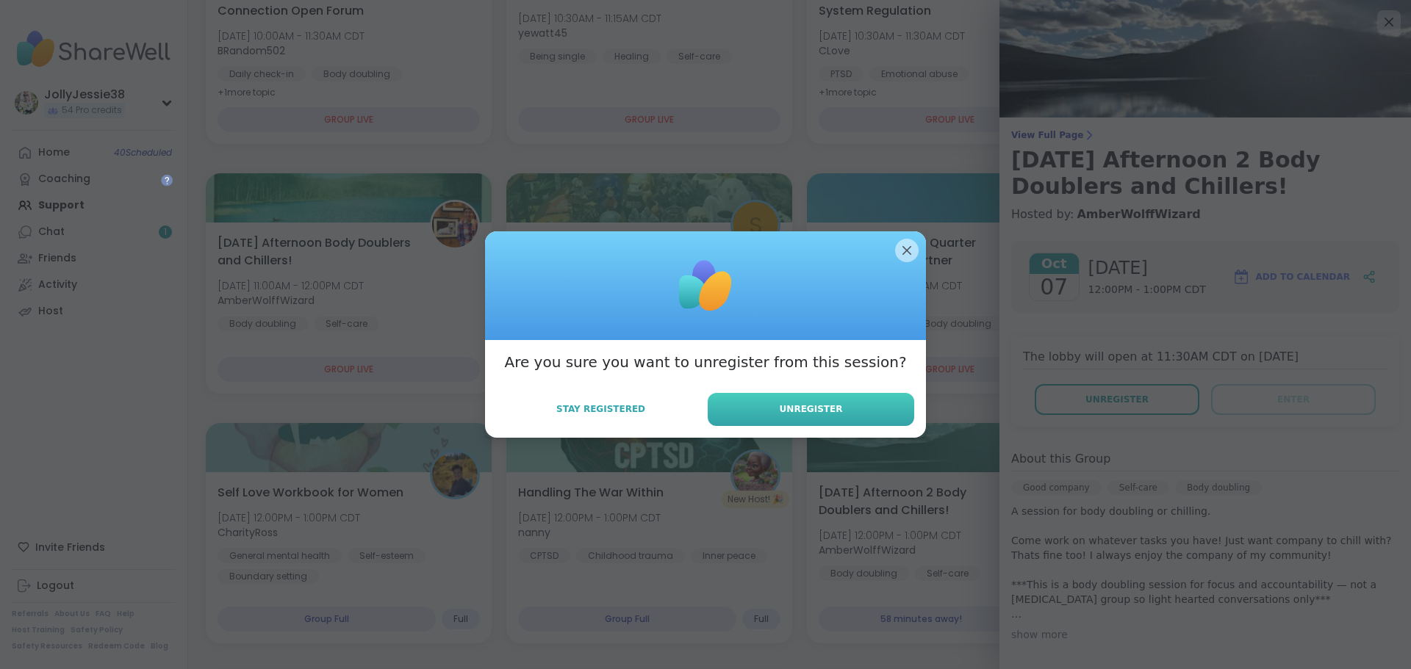
click at [793, 407] on span "Unregister" at bounding box center [811, 409] width 63 height 13
